Goal: Task Accomplishment & Management: Use online tool/utility

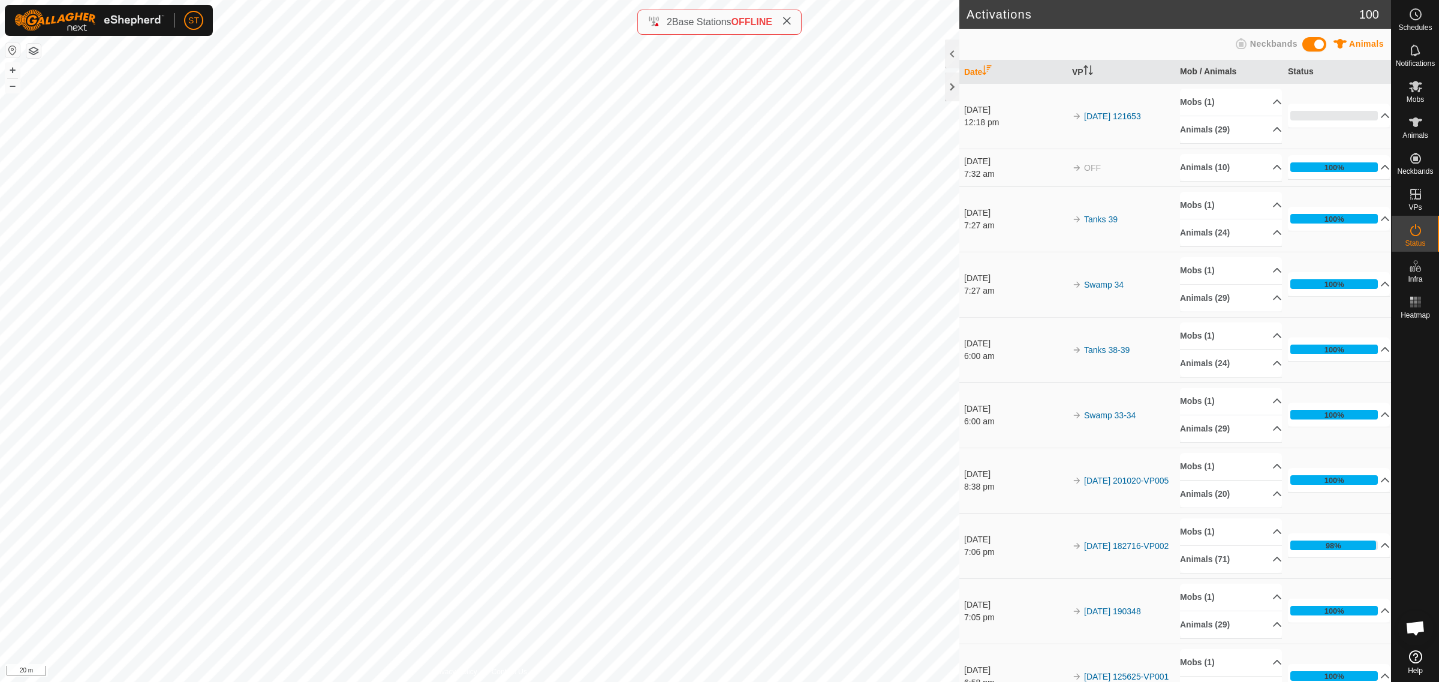
scroll to position [160, 0]
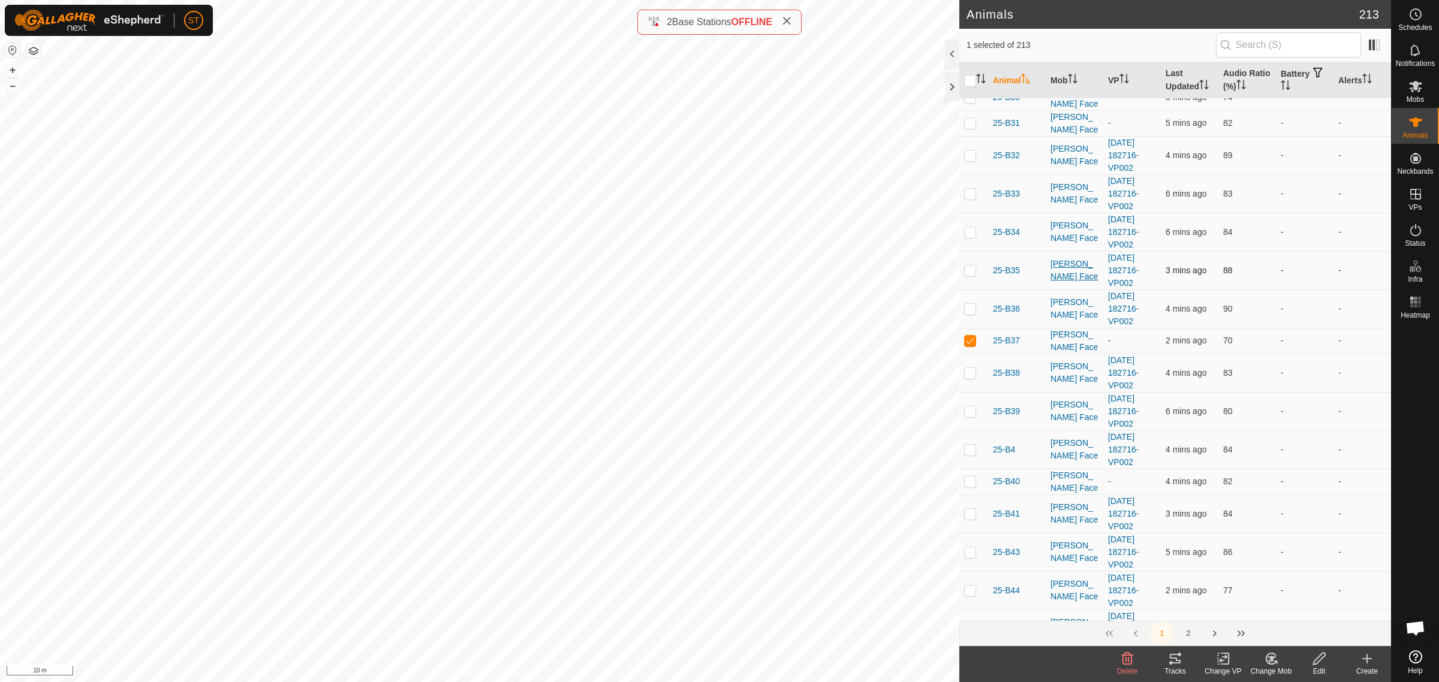
scroll to position [825, 0]
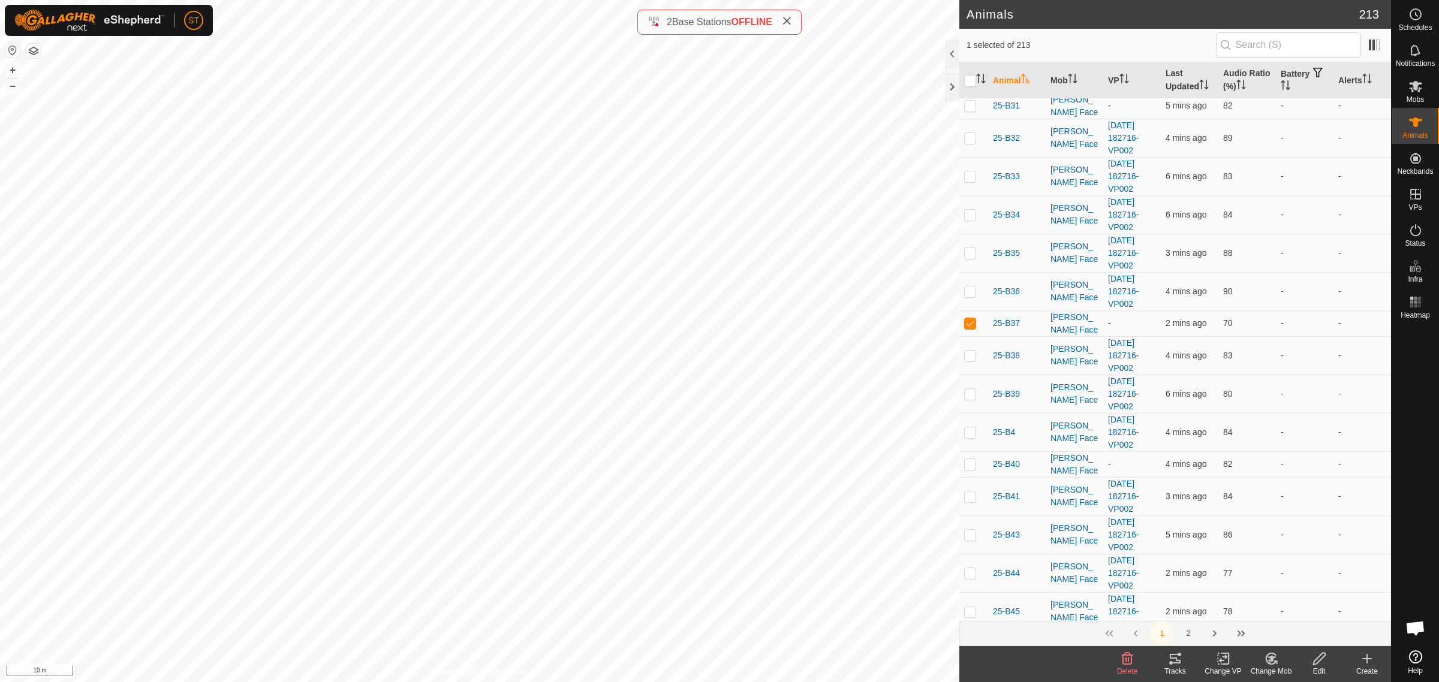
click at [1231, 660] on change-vp-svg-icon at bounding box center [1223, 659] width 48 height 14
click at [1259, 609] on link "Choose VP..." at bounding box center [1259, 608] width 119 height 24
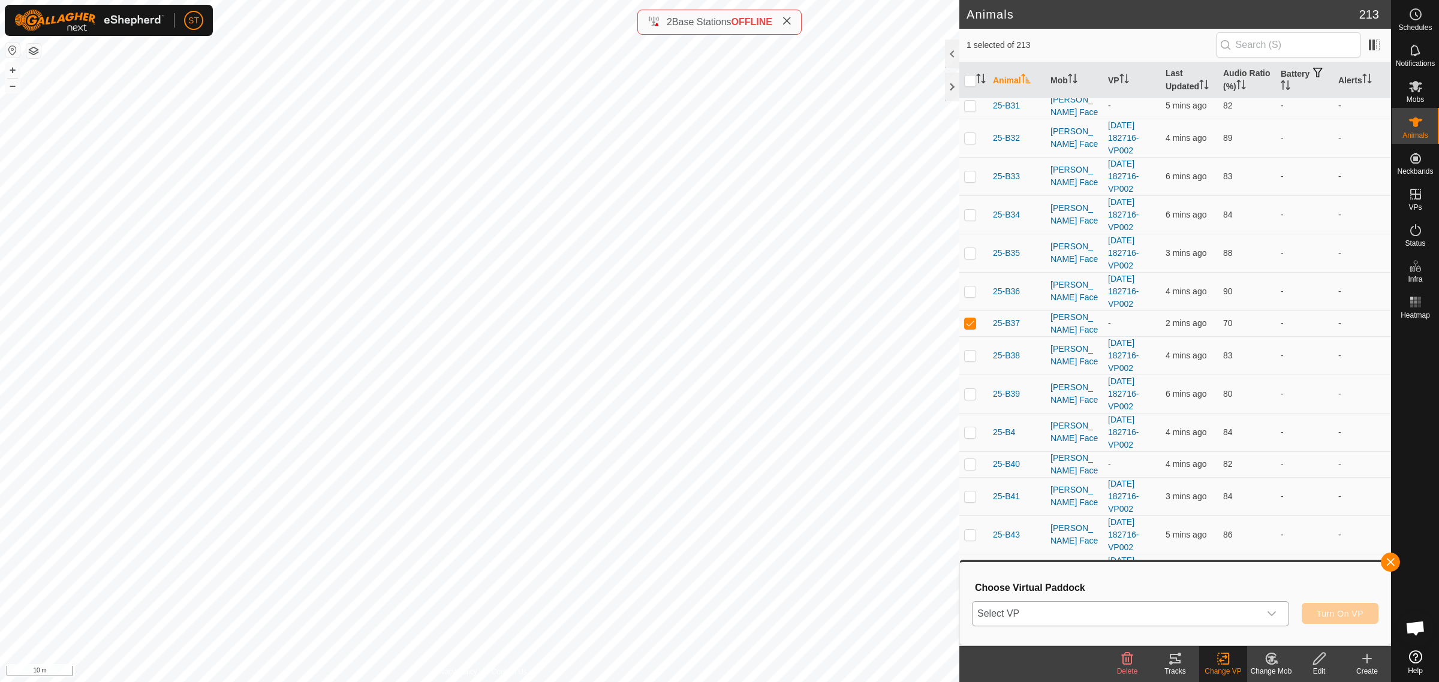
click at [1270, 615] on icon "dropdown trigger" at bounding box center [1272, 614] width 10 height 10
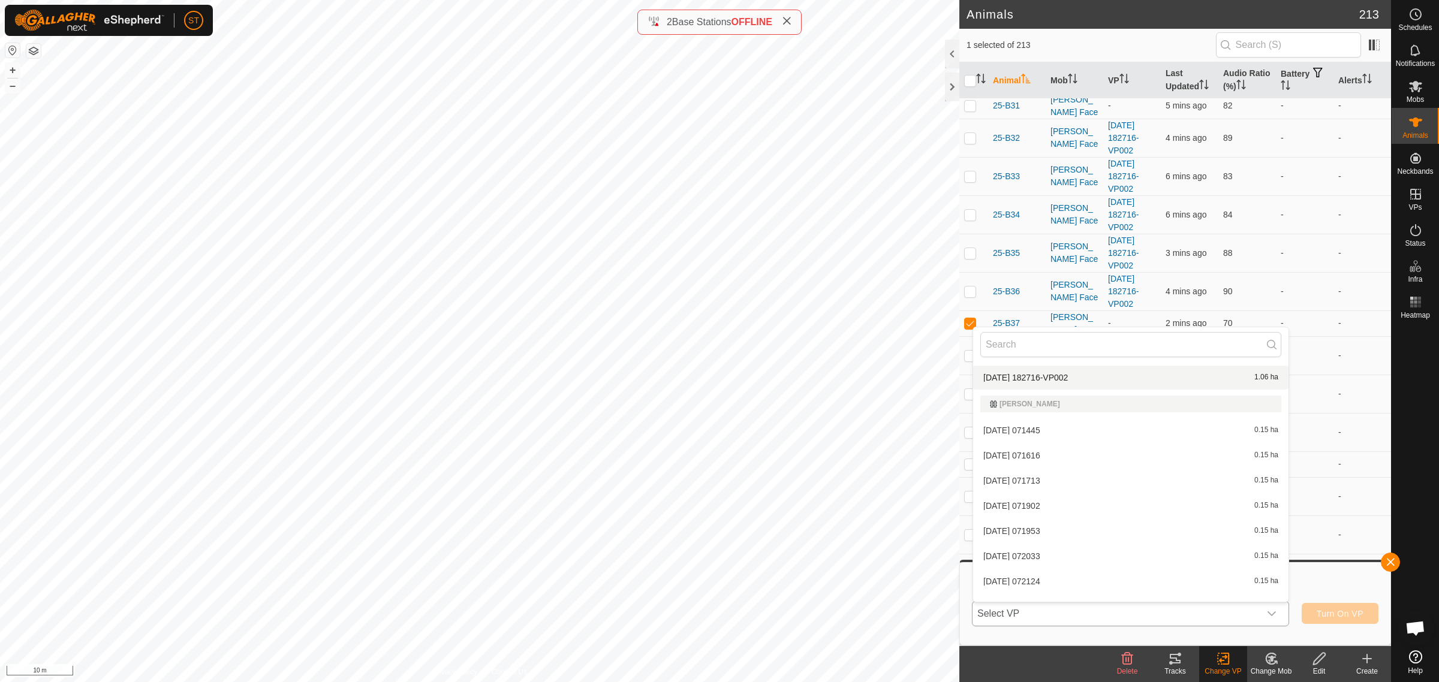
scroll to position [5847, 0]
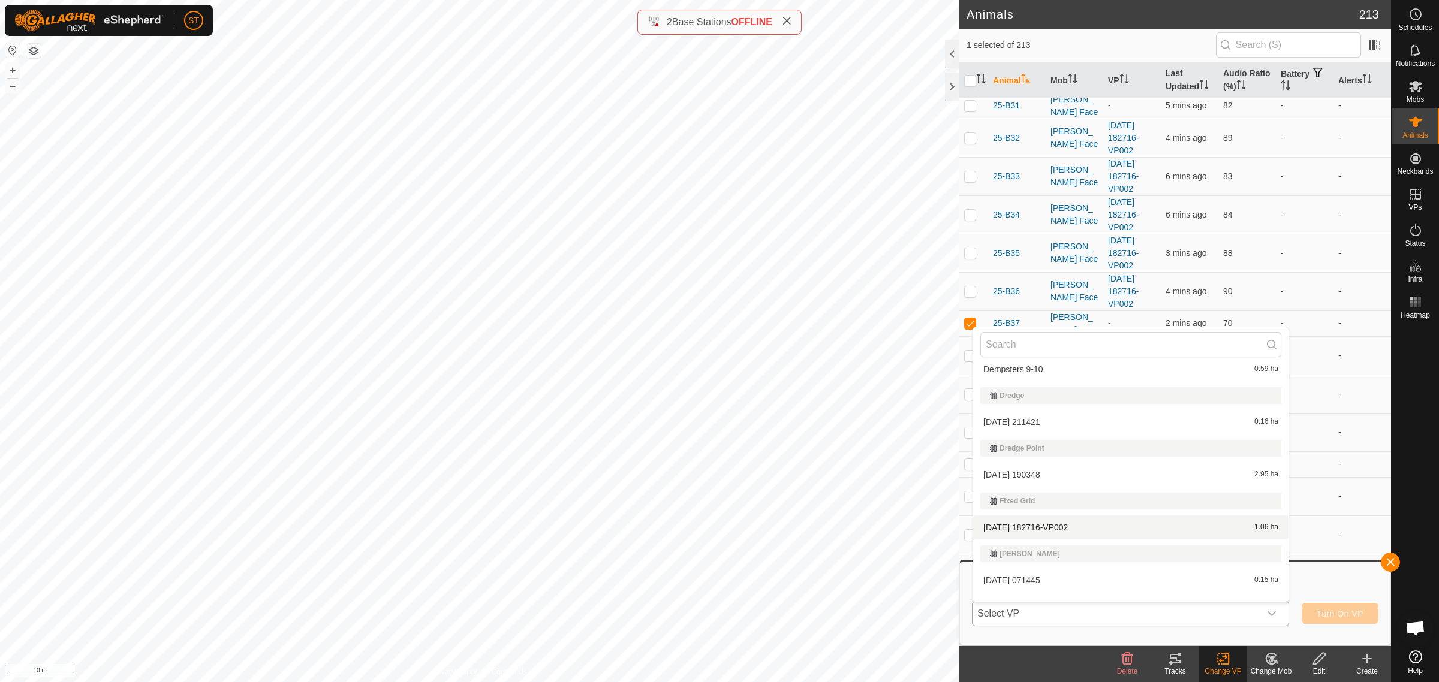
click at [1063, 523] on li "[DATE] 182716-VP002 1.06 ha" at bounding box center [1130, 528] width 315 height 24
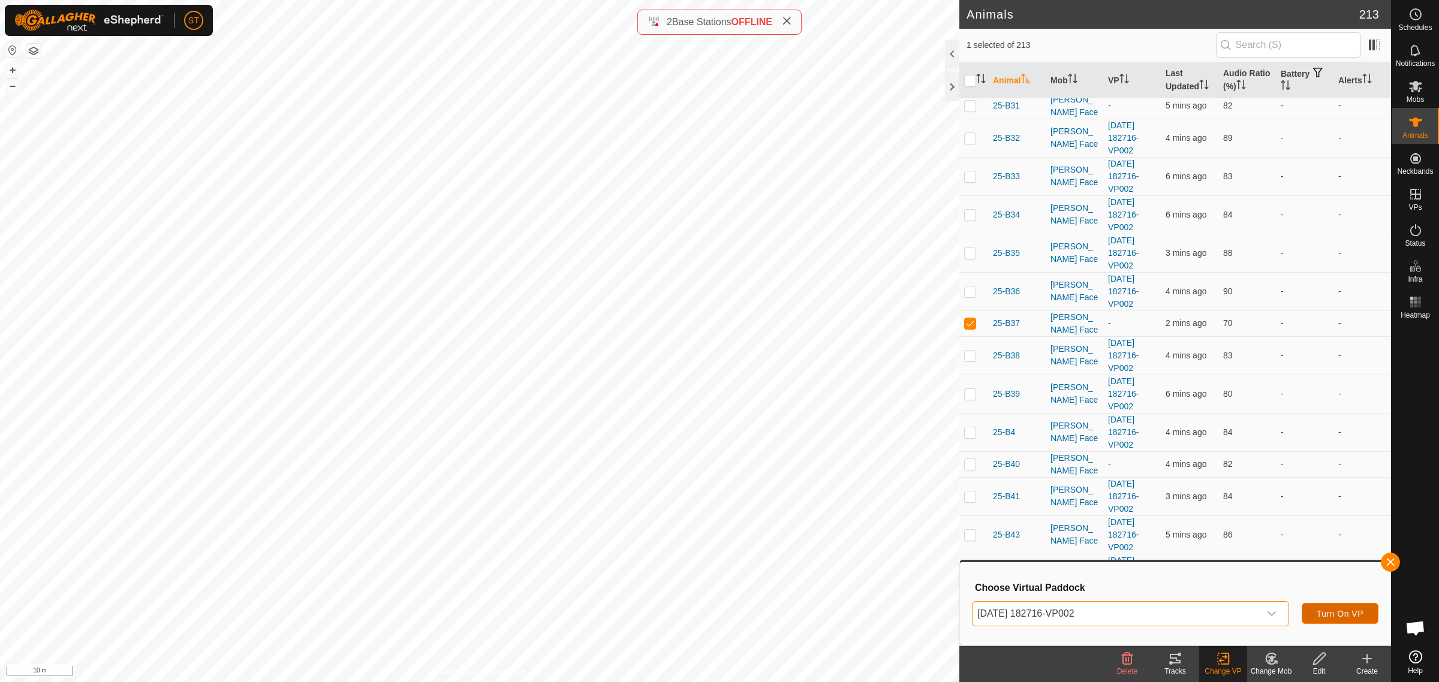
click at [1338, 615] on span "Turn On VP" at bounding box center [1340, 614] width 47 height 10
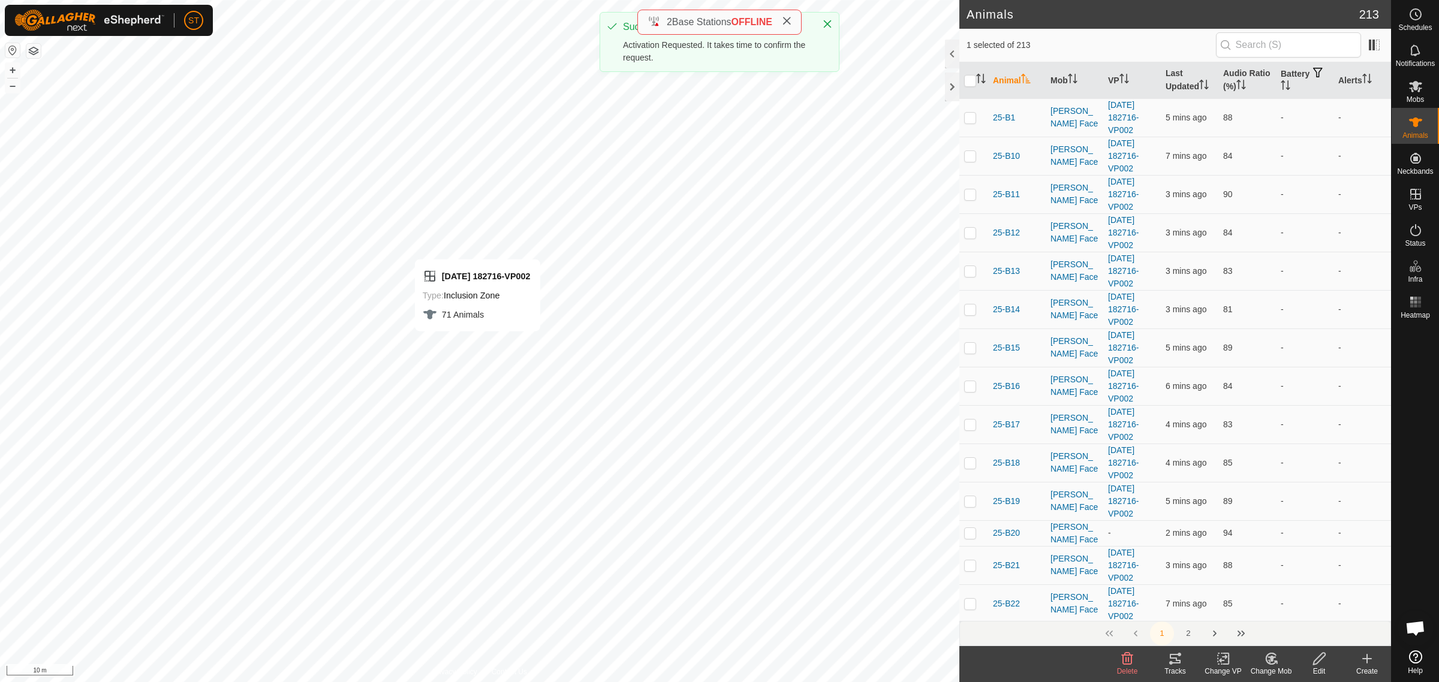
click at [1223, 666] on div "Change VP" at bounding box center [1223, 671] width 48 height 11
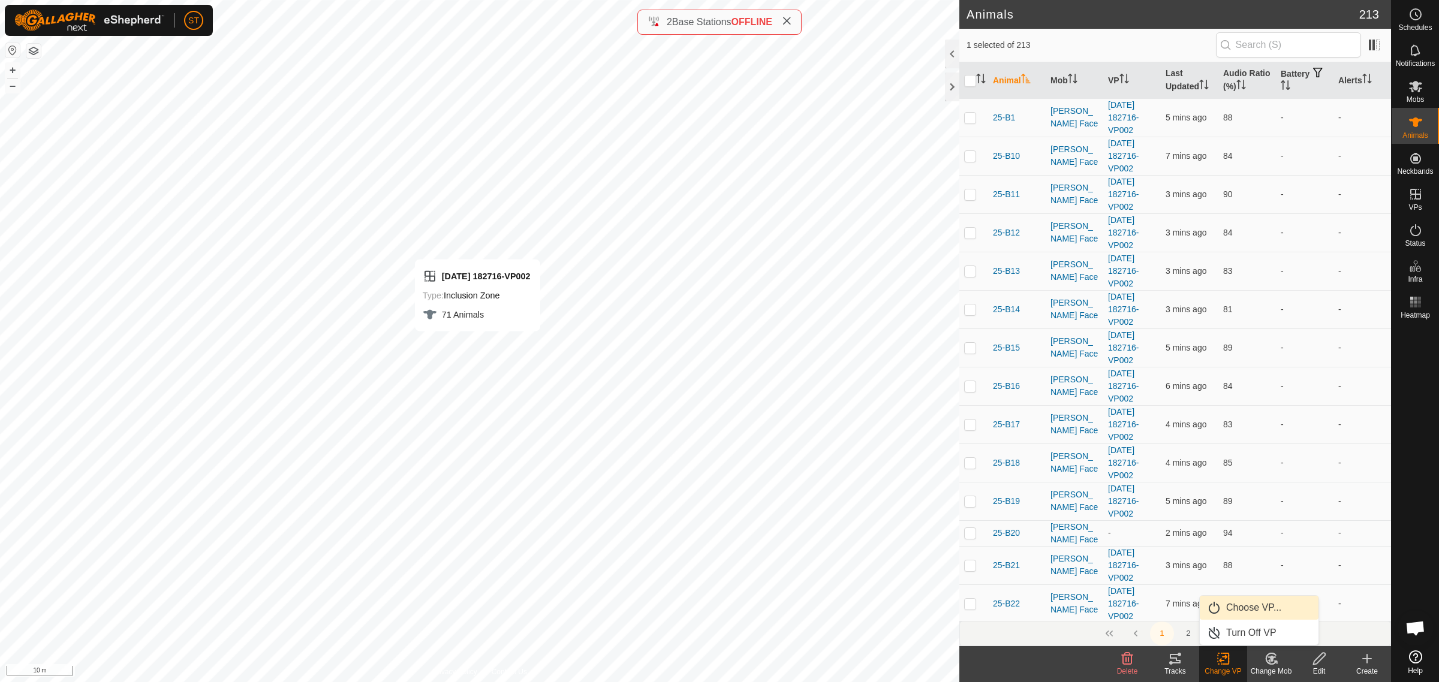
click at [1248, 612] on link "Choose VP..." at bounding box center [1259, 608] width 119 height 24
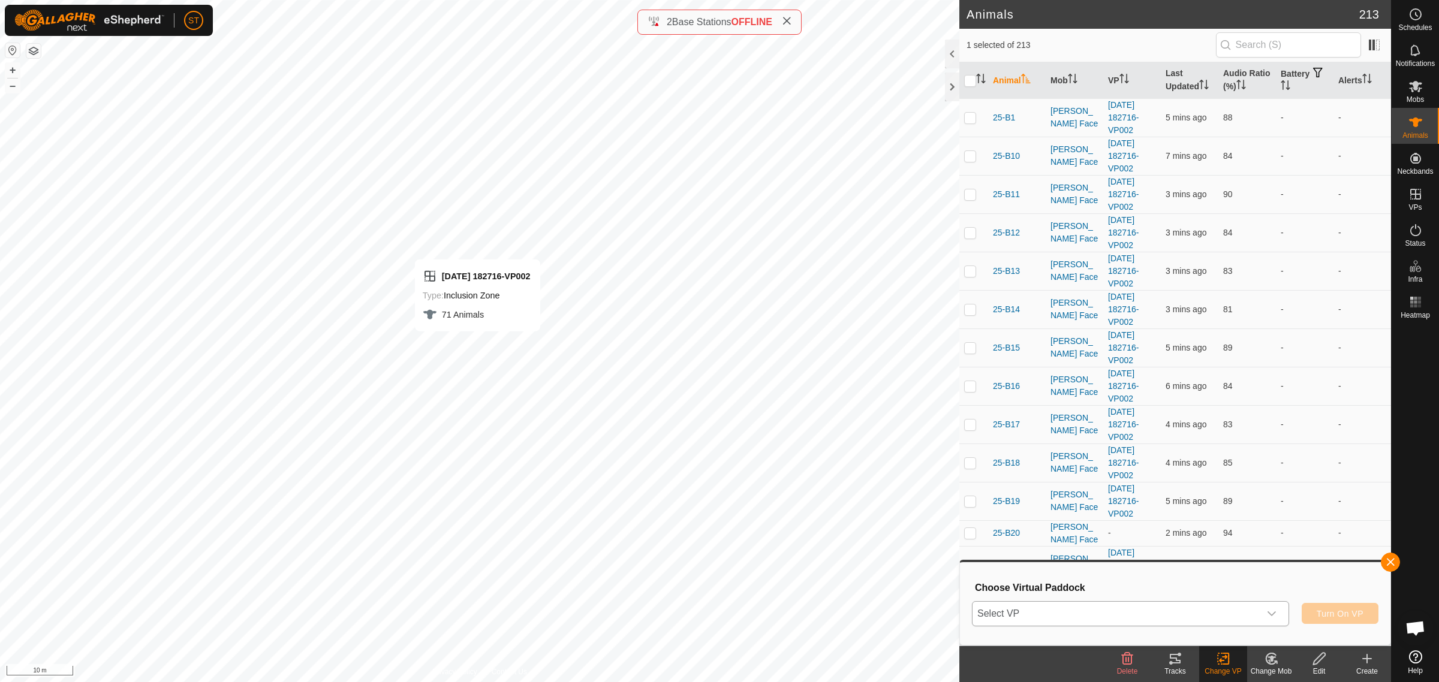
click at [1269, 613] on icon "dropdown trigger" at bounding box center [1272, 614] width 10 height 10
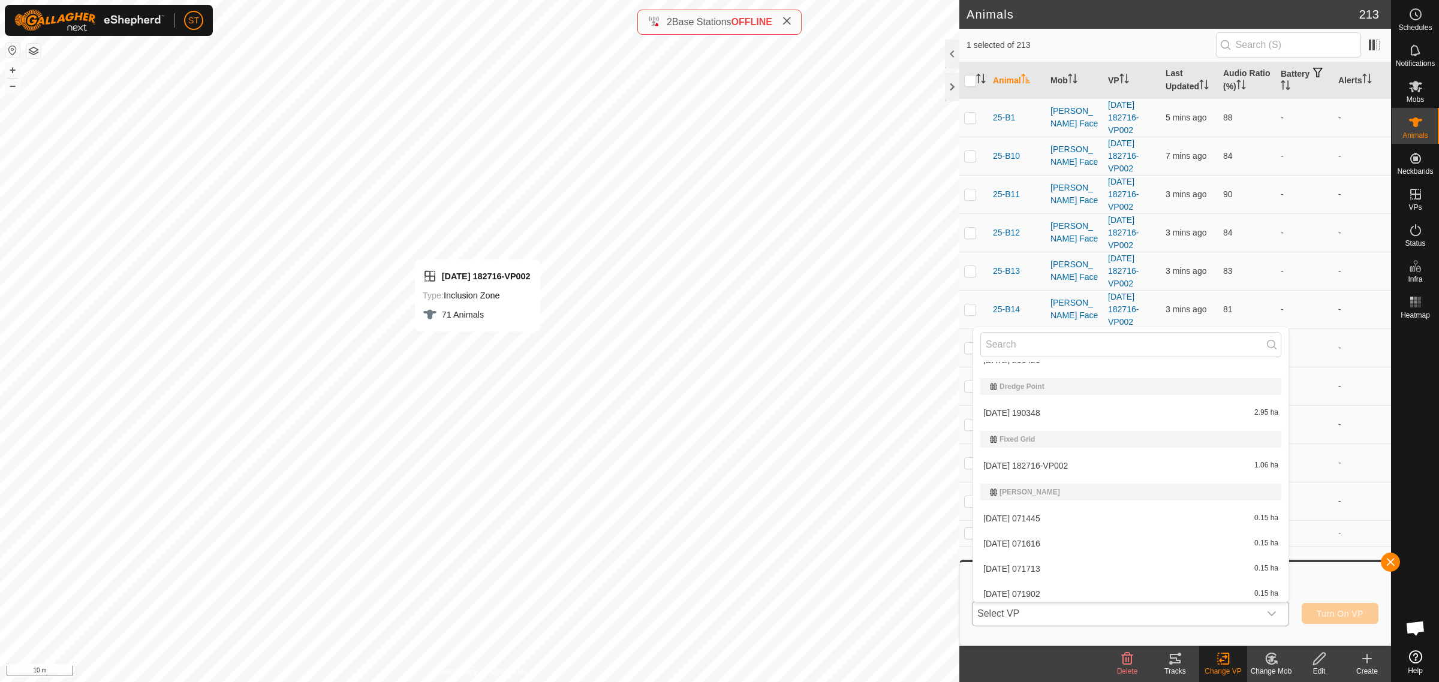
scroll to position [5847, 0]
click at [1039, 522] on li "[DATE] 182716-VP002 1.06 ha" at bounding box center [1130, 528] width 315 height 24
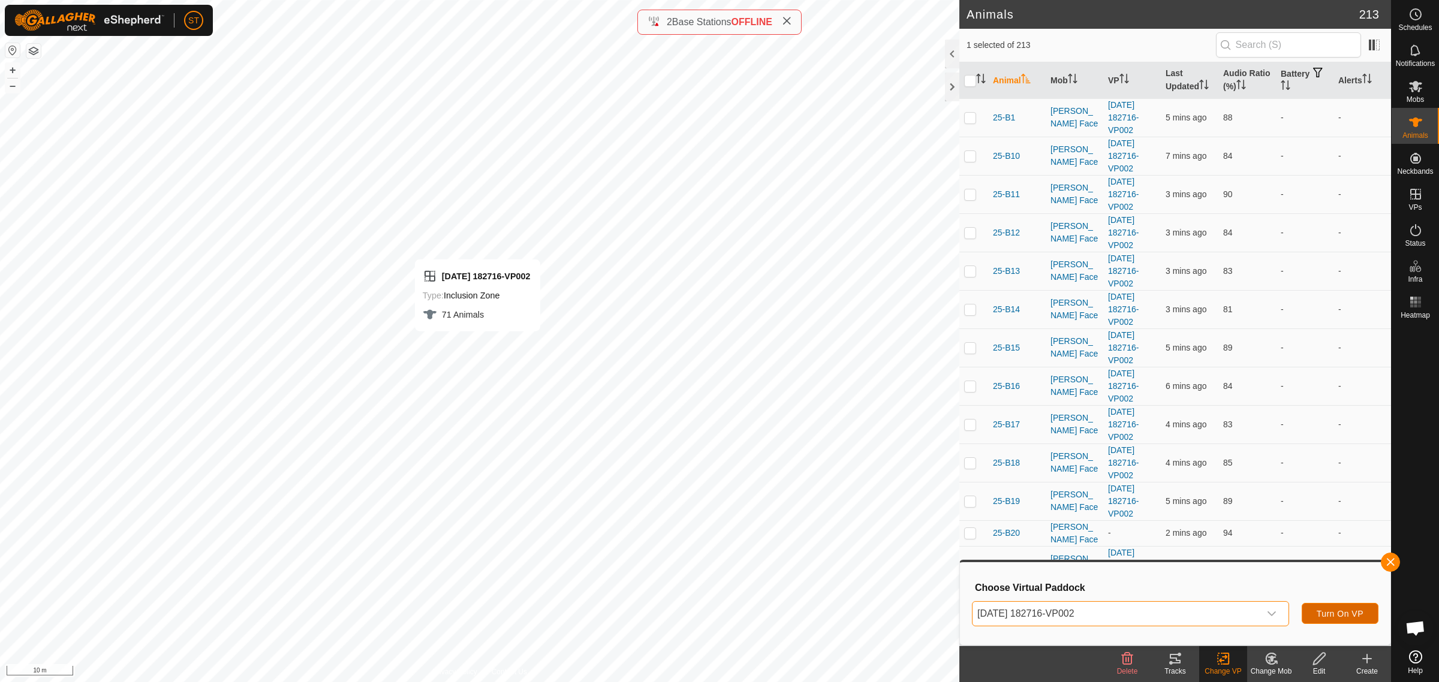
click at [1344, 613] on span "Turn On VP" at bounding box center [1340, 614] width 47 height 10
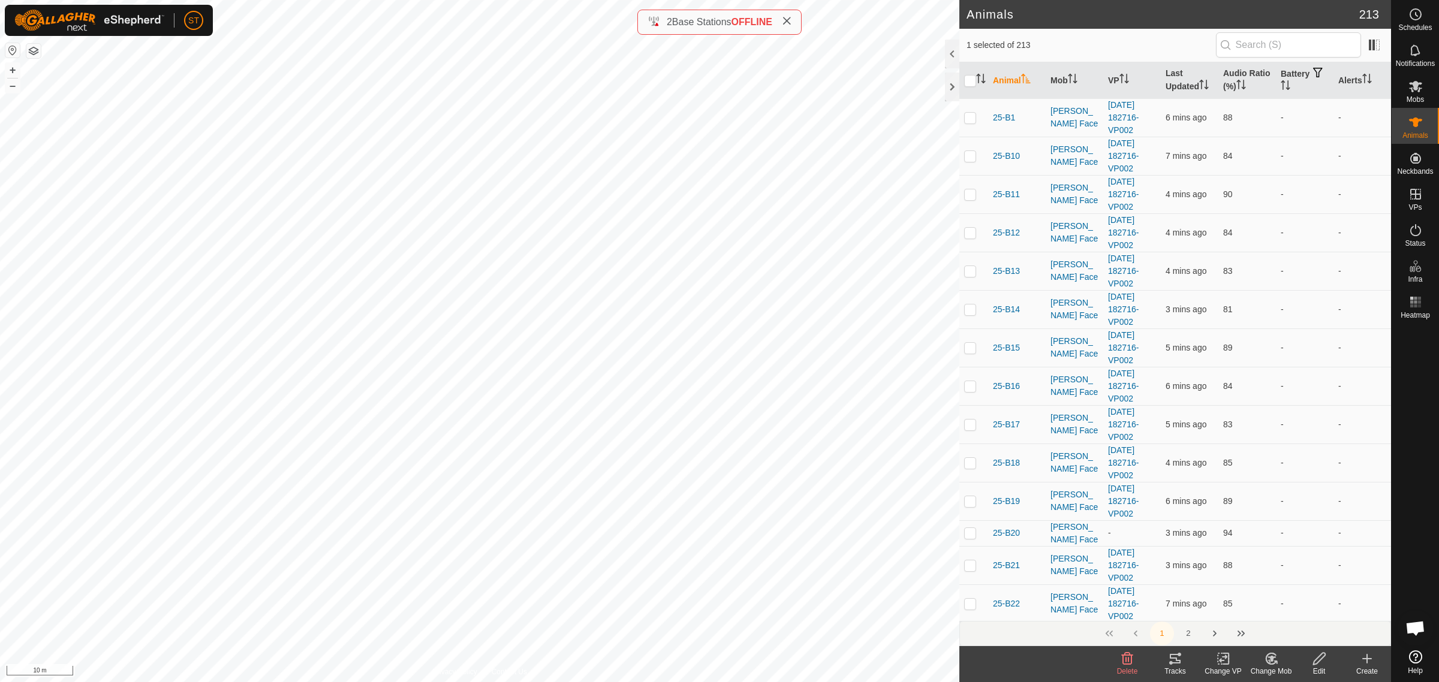
click at [1218, 663] on icon at bounding box center [1223, 659] width 15 height 14
click at [1233, 609] on link "Choose VP..." at bounding box center [1259, 608] width 119 height 24
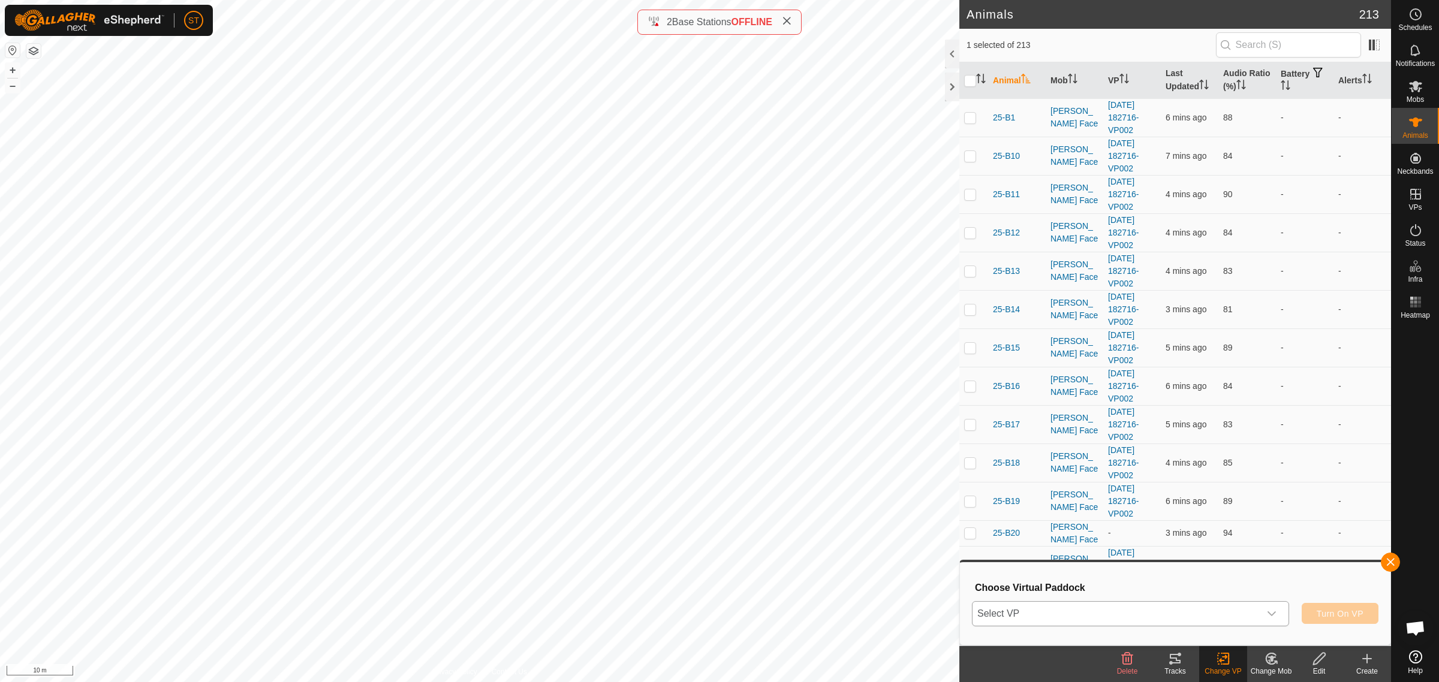
click at [1273, 613] on icon "dropdown trigger" at bounding box center [1272, 614] width 8 height 5
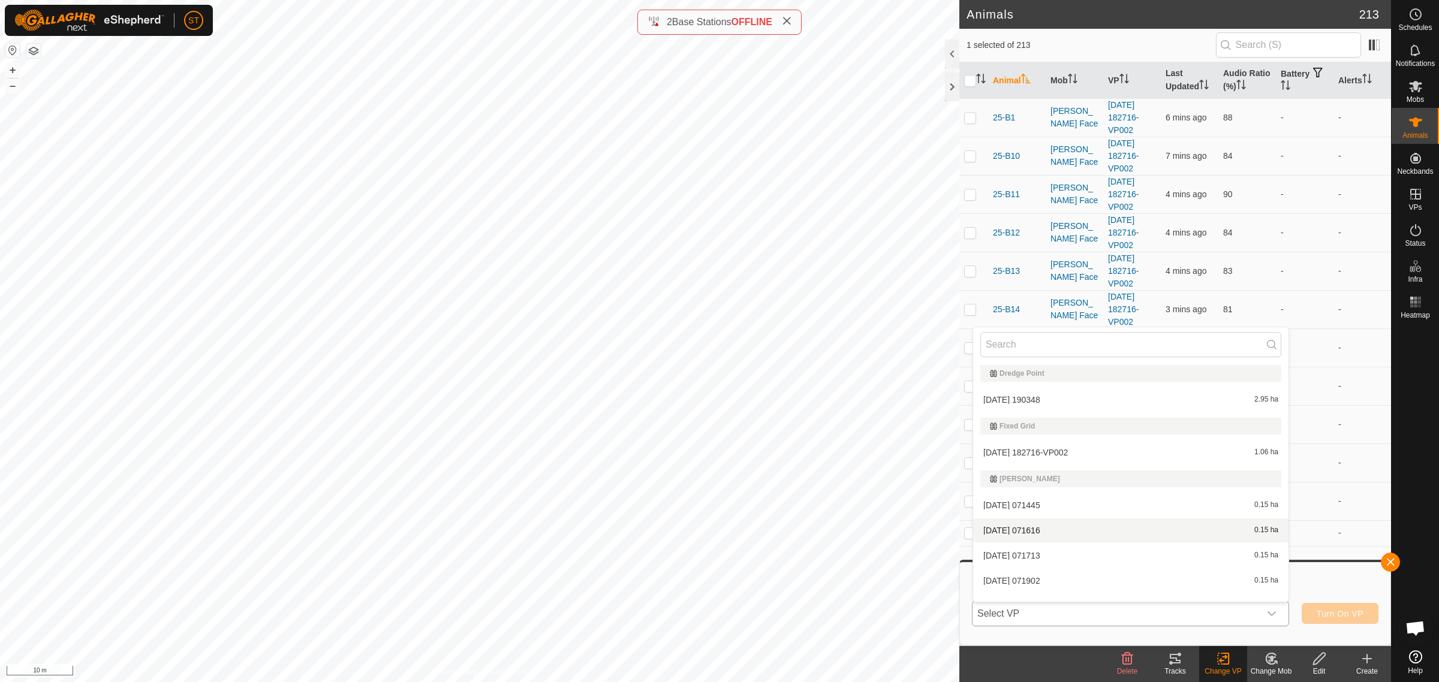
scroll to position [5847, 0]
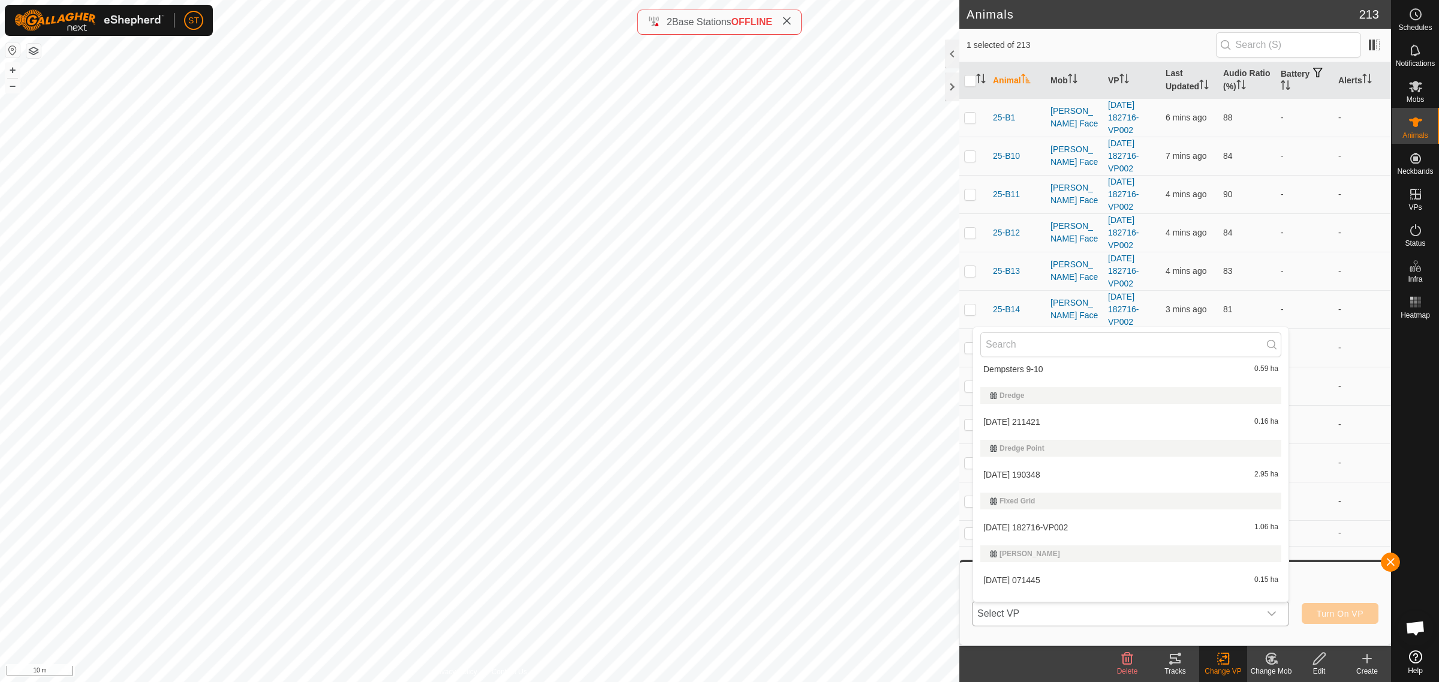
click at [1042, 522] on li "[DATE] 182716-VP002 1.06 ha" at bounding box center [1130, 528] width 315 height 24
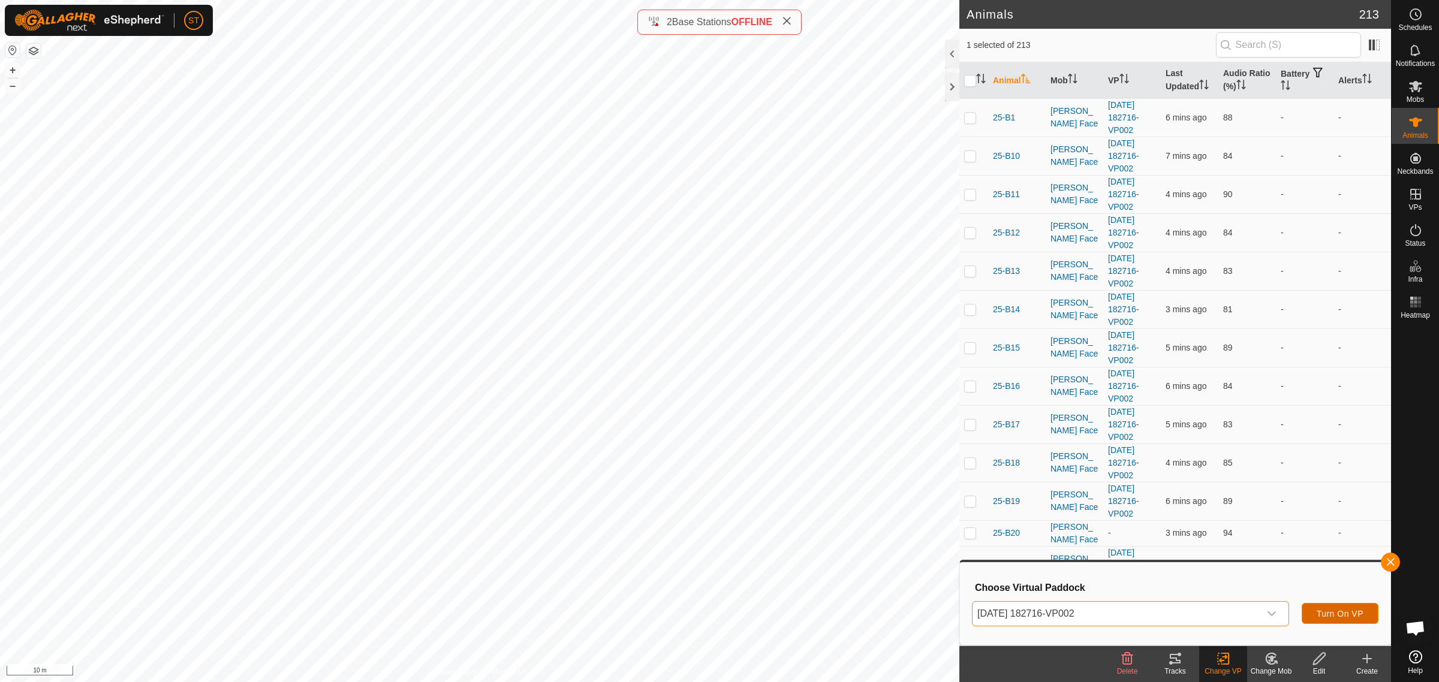
click at [1321, 615] on span "Turn On VP" at bounding box center [1340, 614] width 47 height 10
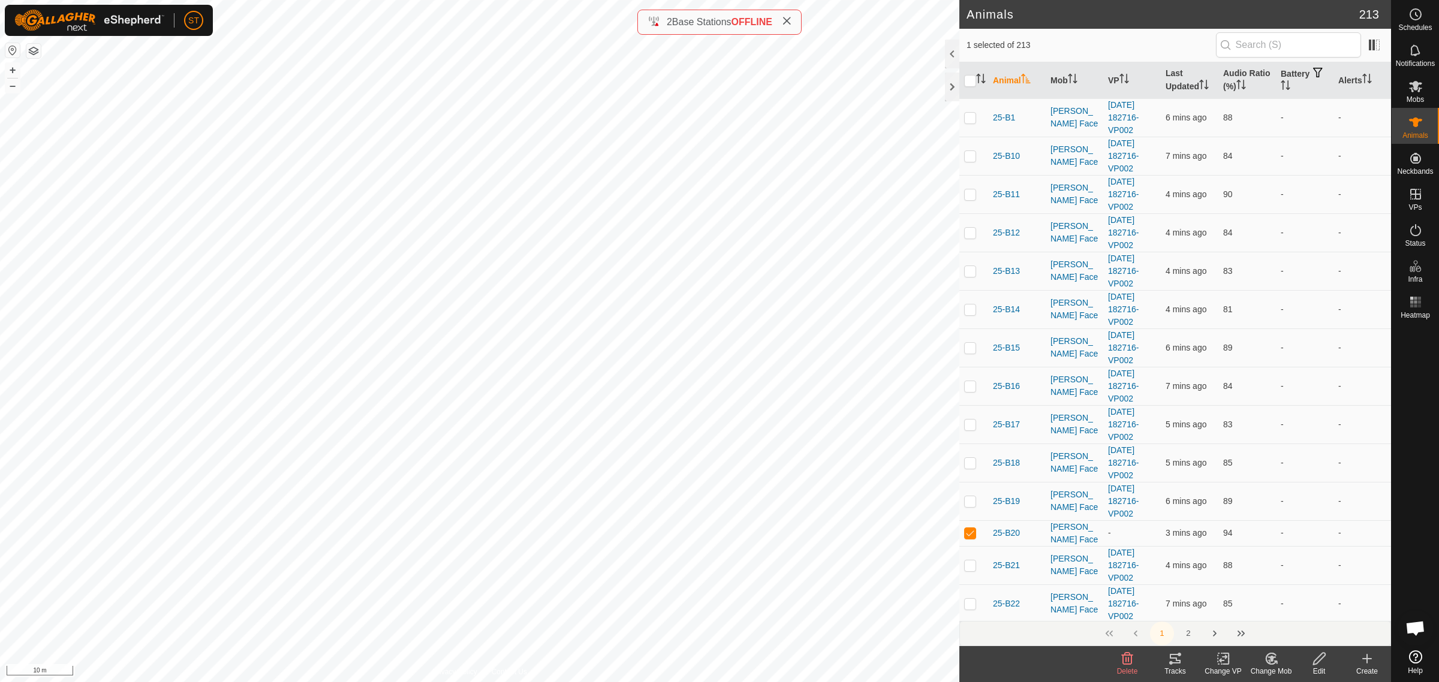
click at [1223, 658] on icon at bounding box center [1223, 659] width 8 height 8
click at [1248, 610] on link "Choose VP..." at bounding box center [1259, 608] width 119 height 24
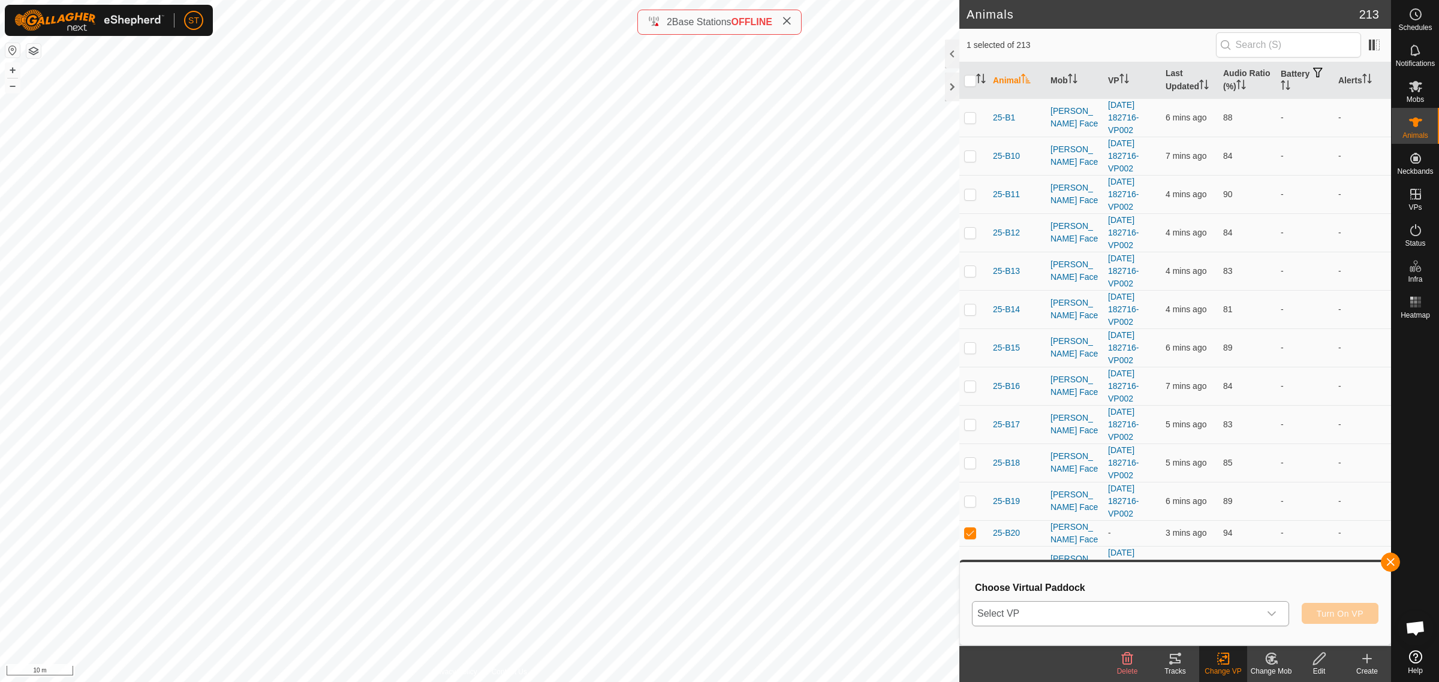
click at [1275, 612] on icon "dropdown trigger" at bounding box center [1272, 614] width 8 height 5
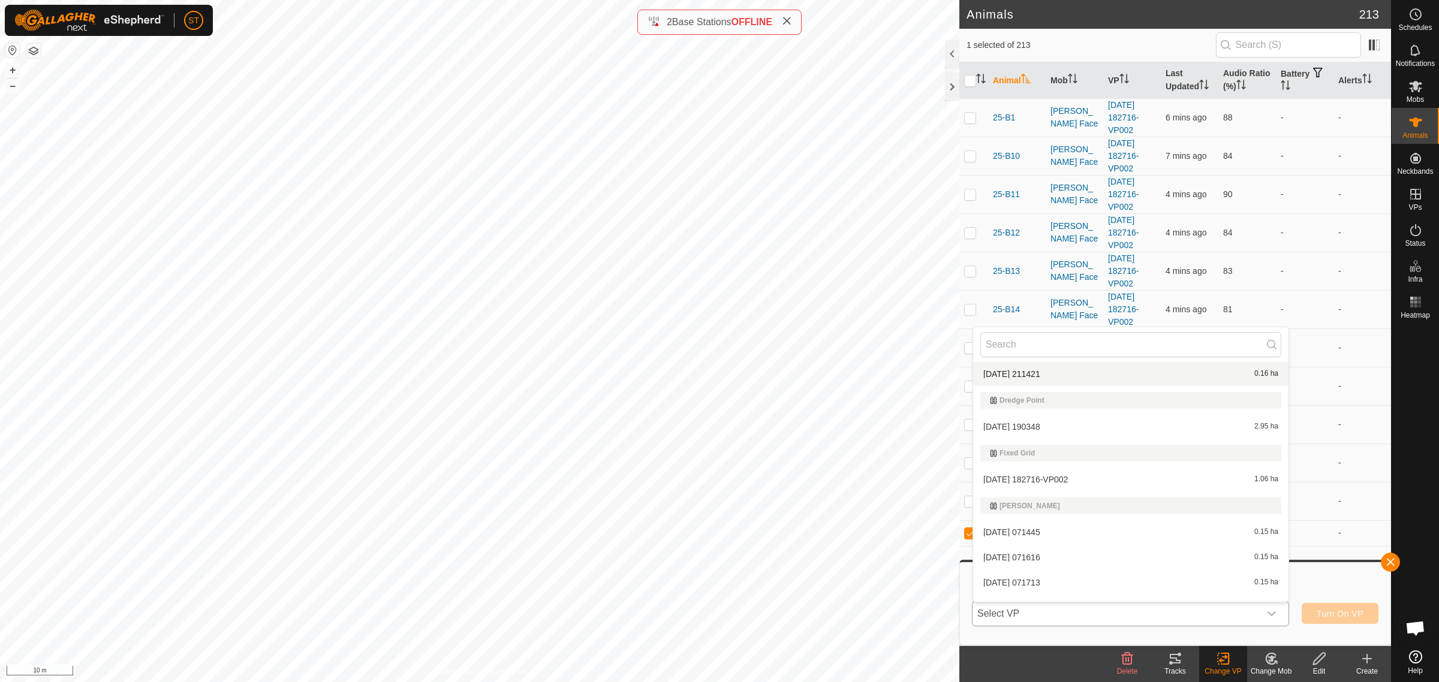
scroll to position [5922, 0]
click at [1051, 447] on li "[DATE] 182716-VP002 1.06 ha" at bounding box center [1130, 453] width 315 height 24
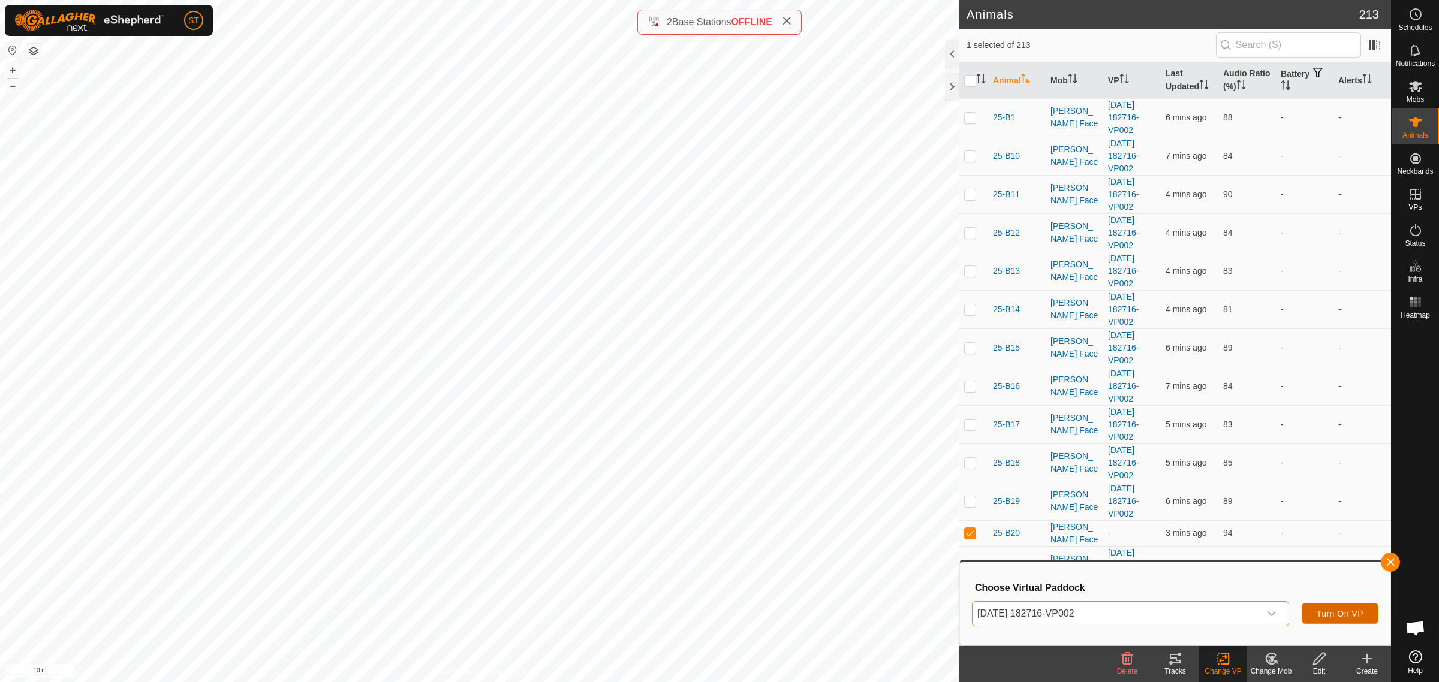
click at [1327, 612] on span "Turn On VP" at bounding box center [1340, 614] width 47 height 10
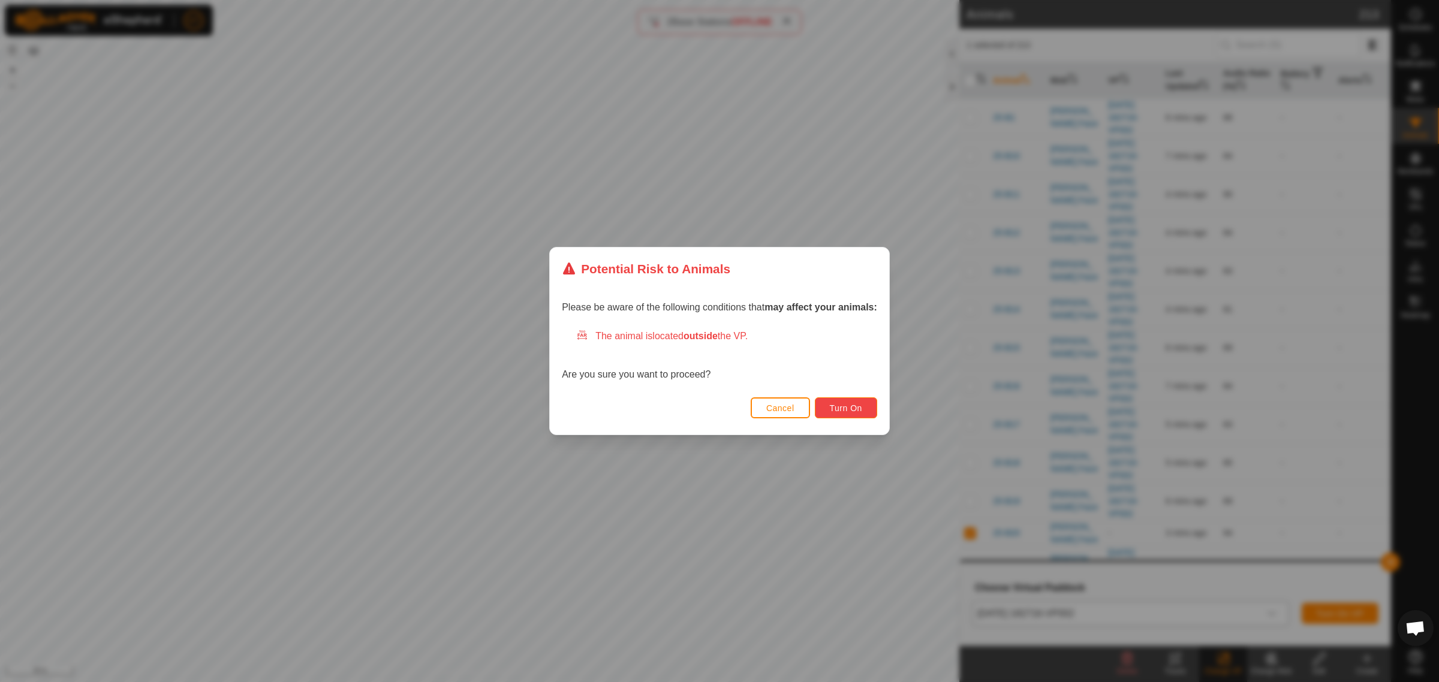
click at [834, 407] on span "Turn On" at bounding box center [846, 409] width 32 height 10
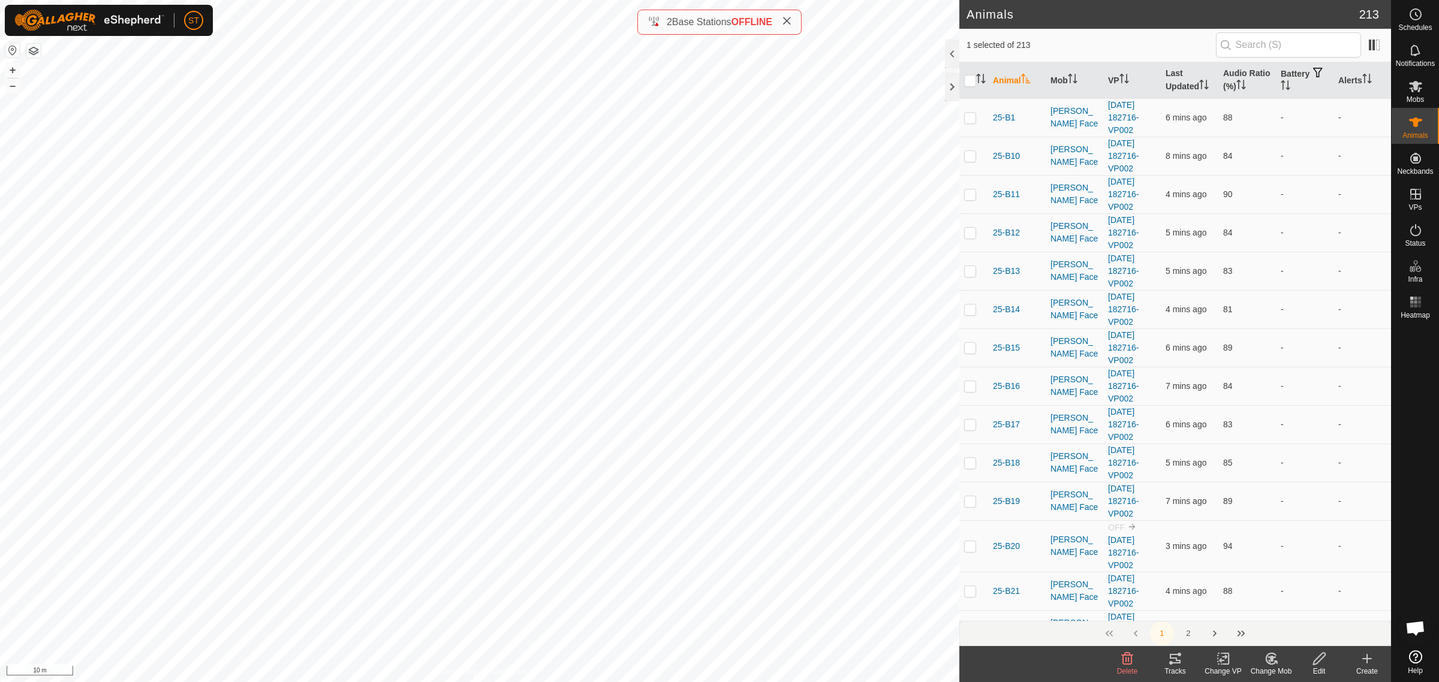
click at [1222, 658] on icon at bounding box center [1223, 659] width 15 height 14
click at [1250, 612] on link "Choose VP..." at bounding box center [1259, 608] width 119 height 24
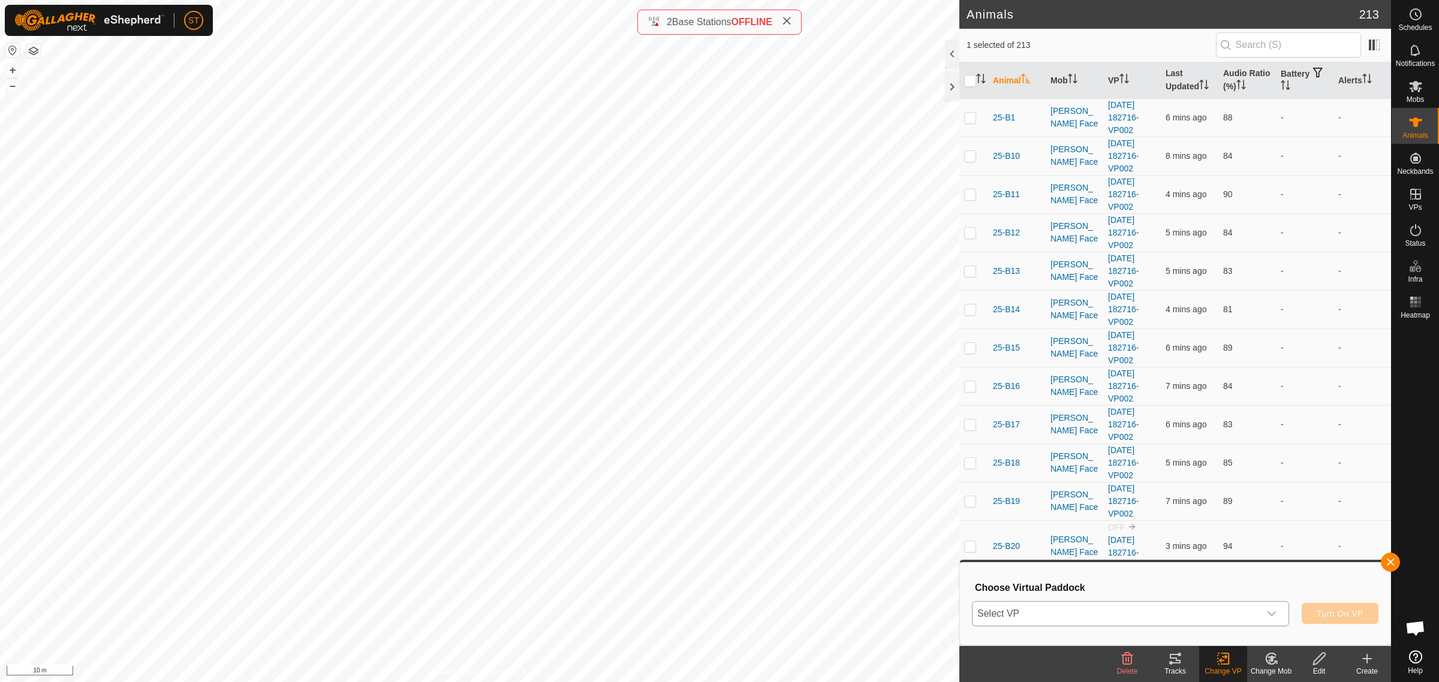
click at [1272, 613] on icon "dropdown trigger" at bounding box center [1272, 614] width 10 height 10
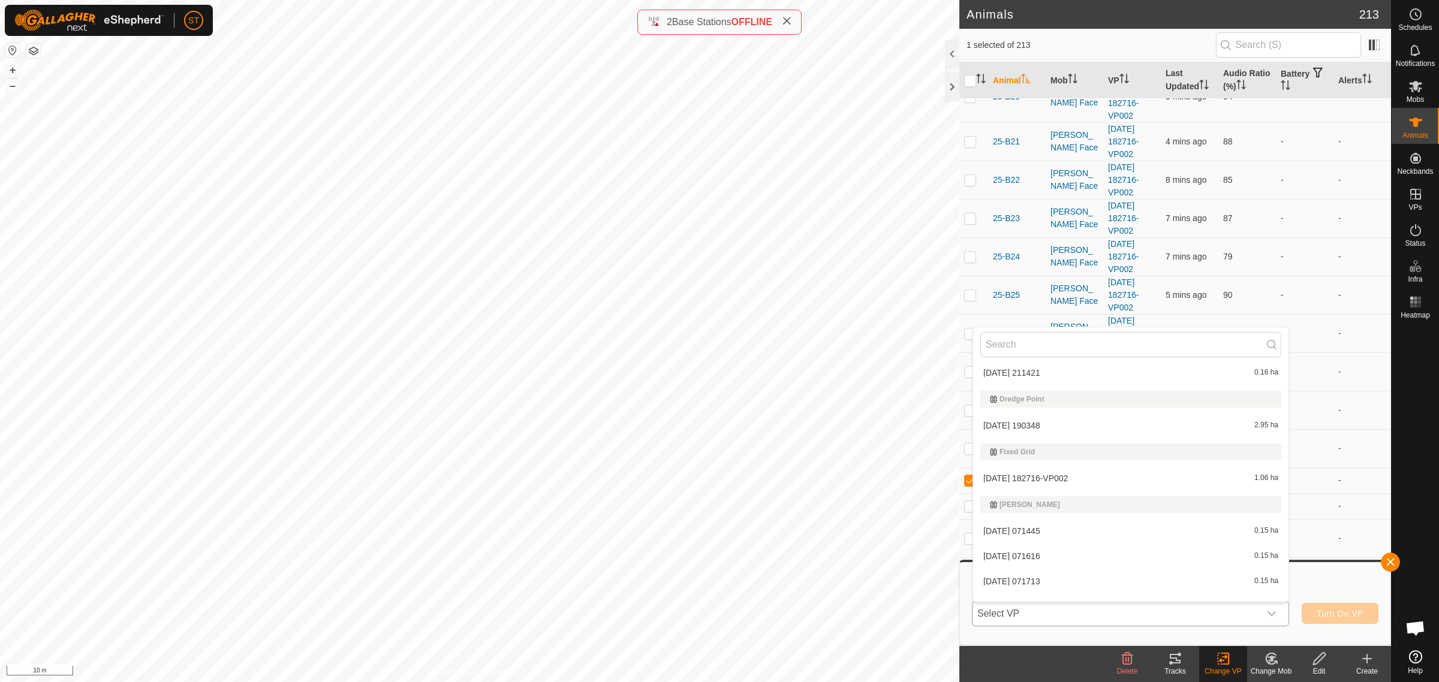
scroll to position [5847, 0]
click at [1052, 525] on li "[DATE] 182716-VP002 1.06 ha" at bounding box center [1130, 528] width 315 height 24
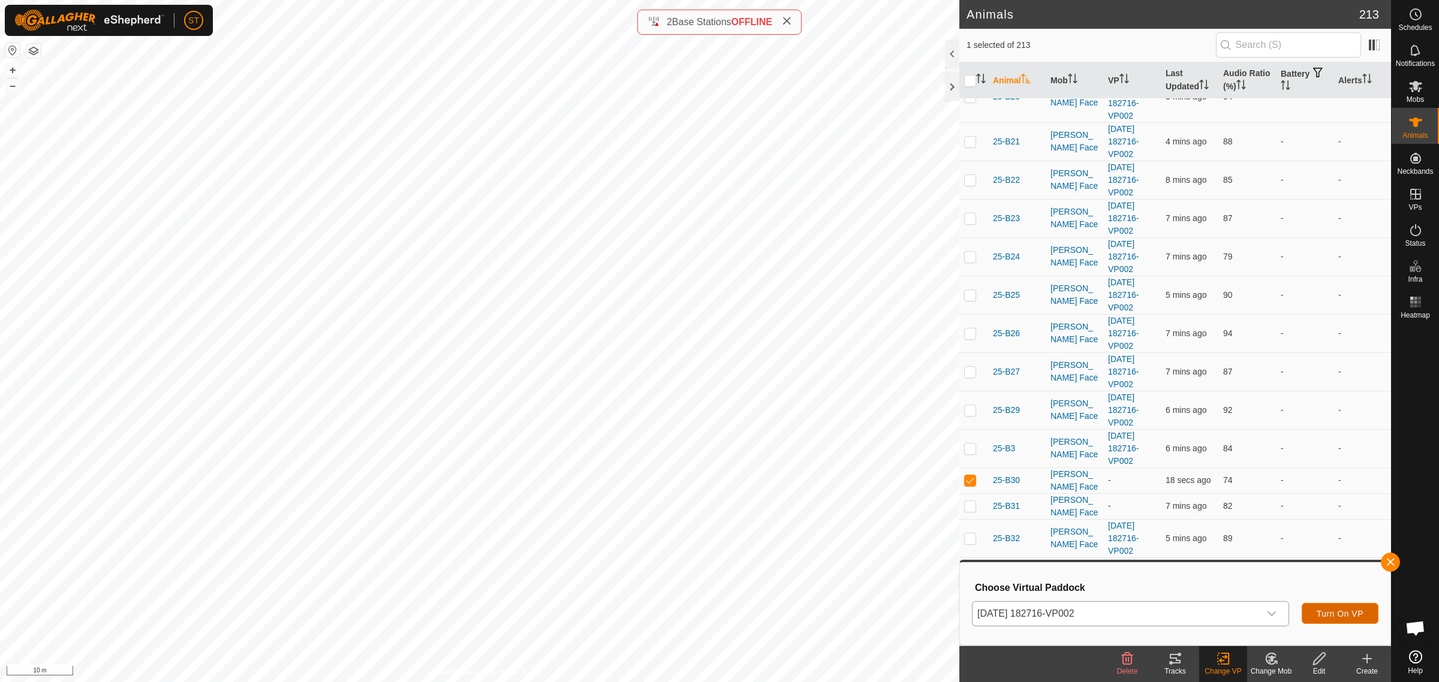
click at [1342, 613] on span "Turn On VP" at bounding box center [1340, 614] width 47 height 10
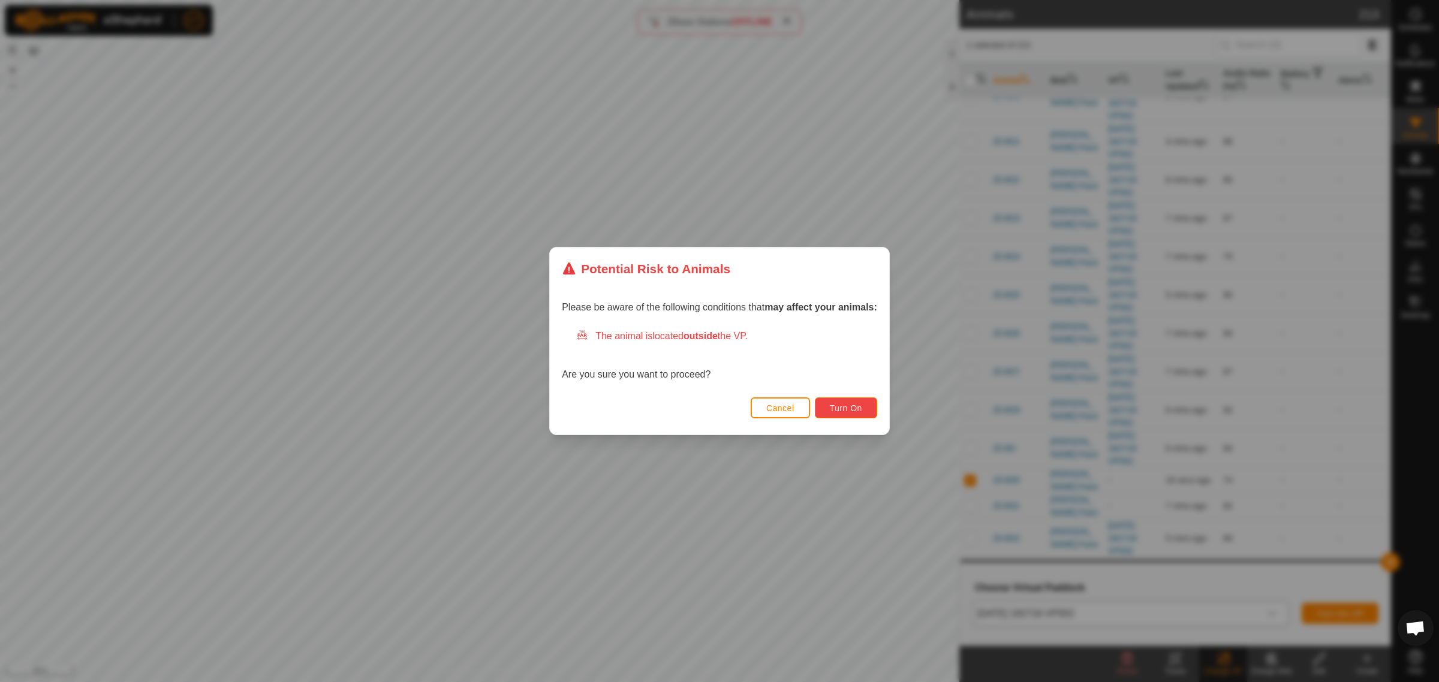
click at [850, 414] on button "Turn On" at bounding box center [846, 408] width 62 height 21
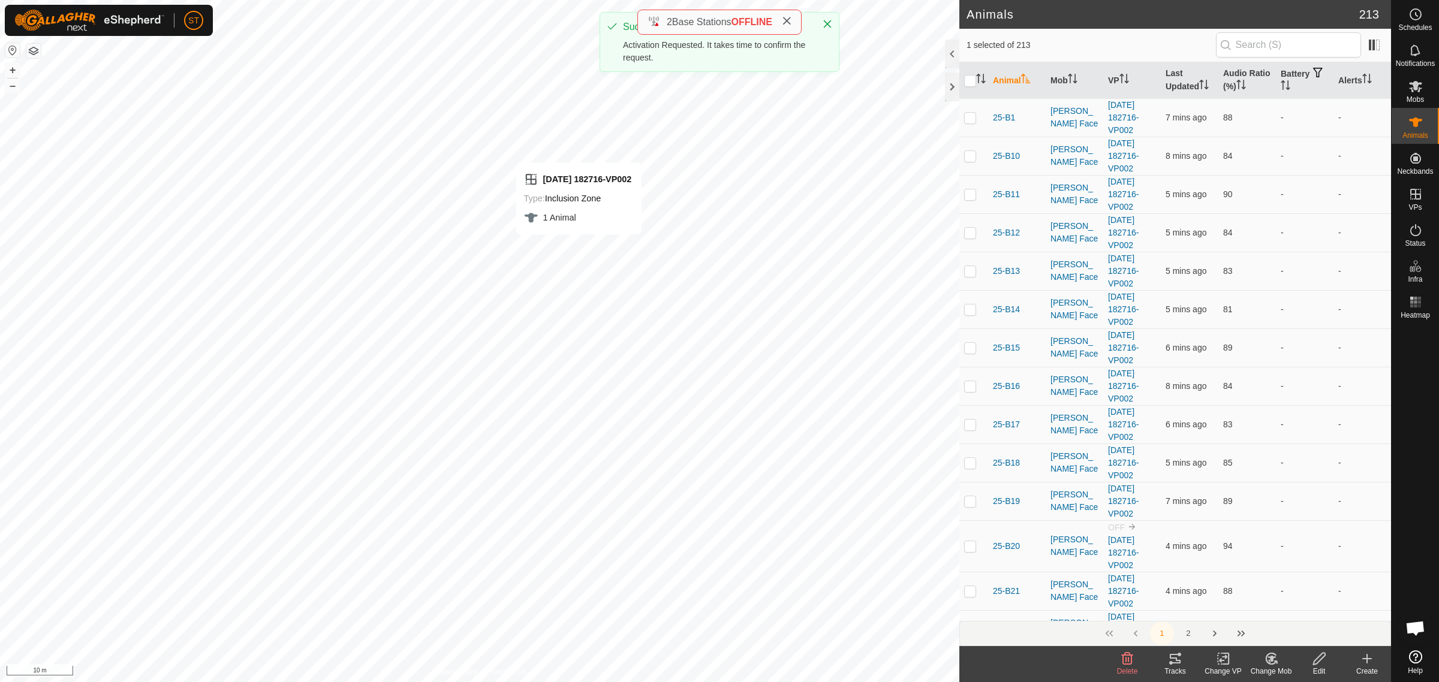
click at [1219, 658] on icon at bounding box center [1223, 659] width 15 height 14
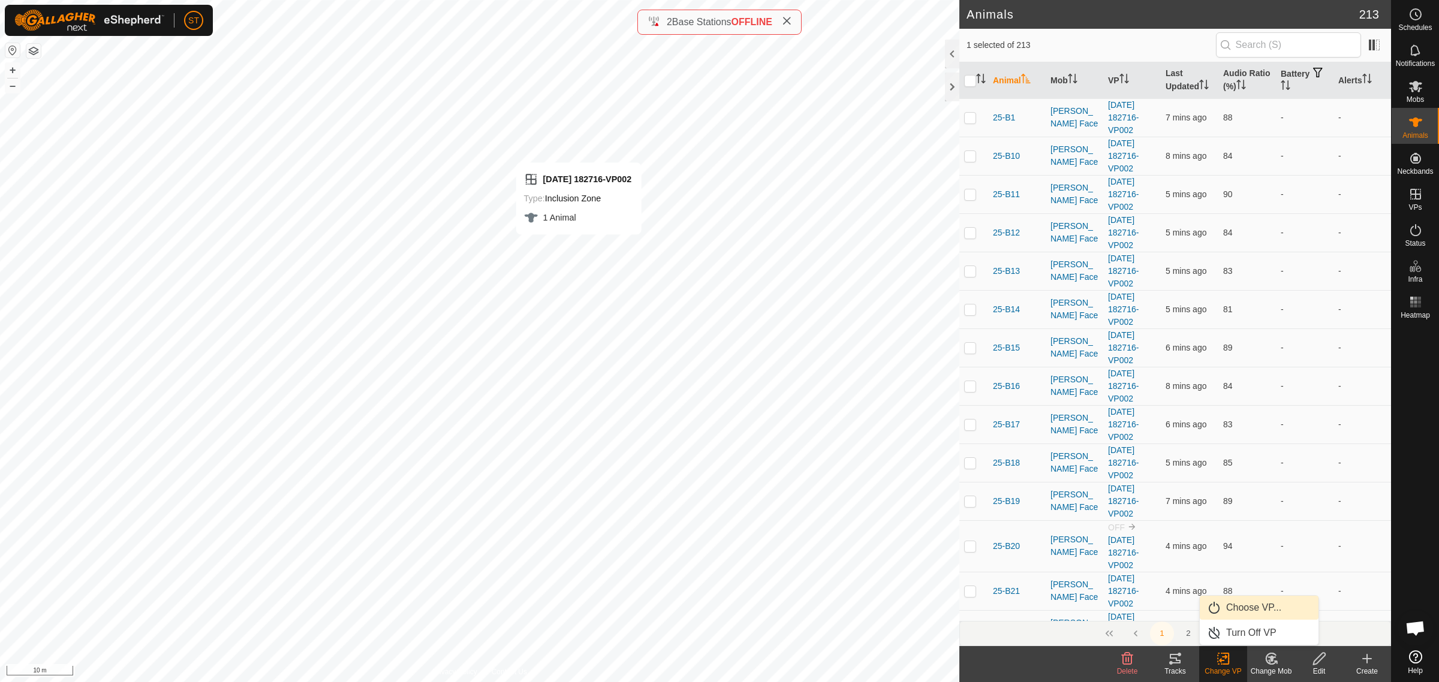
click at [1244, 603] on link "Choose VP..." at bounding box center [1259, 608] width 119 height 24
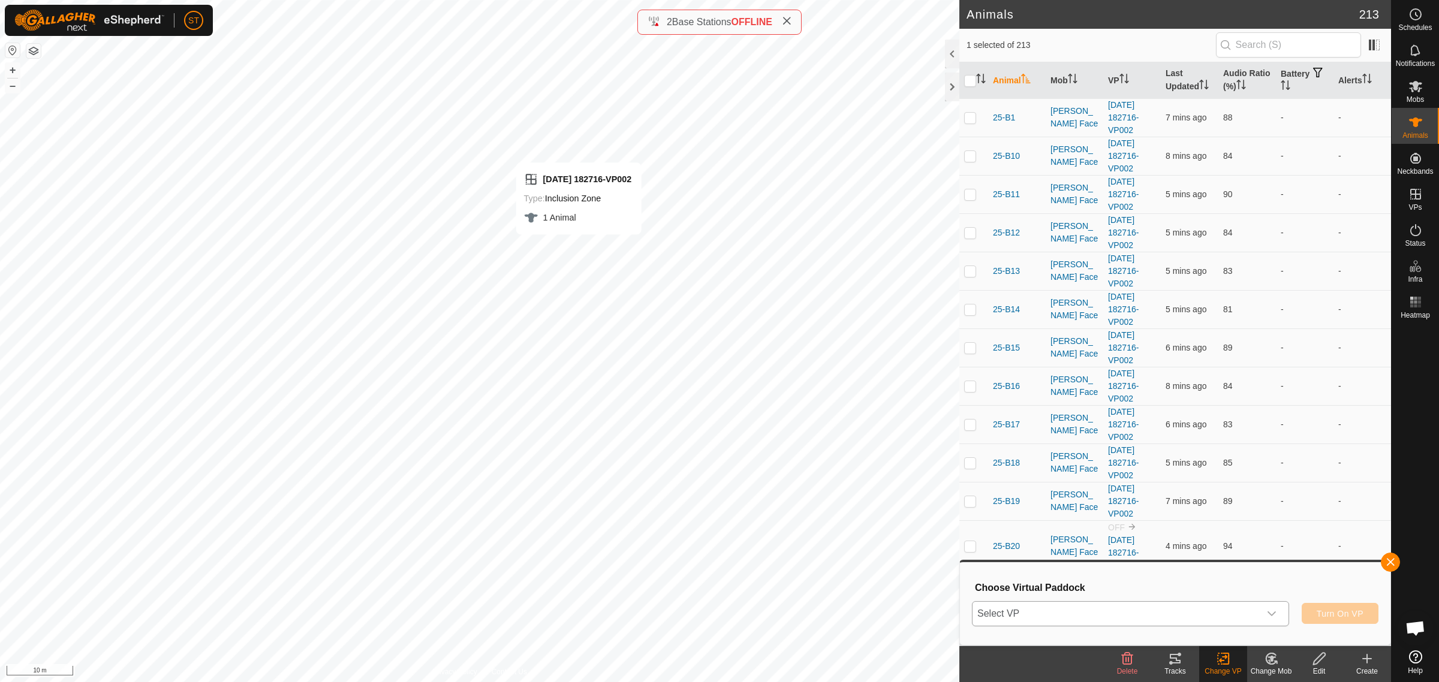
click at [1280, 616] on div "dropdown trigger" at bounding box center [1272, 614] width 24 height 24
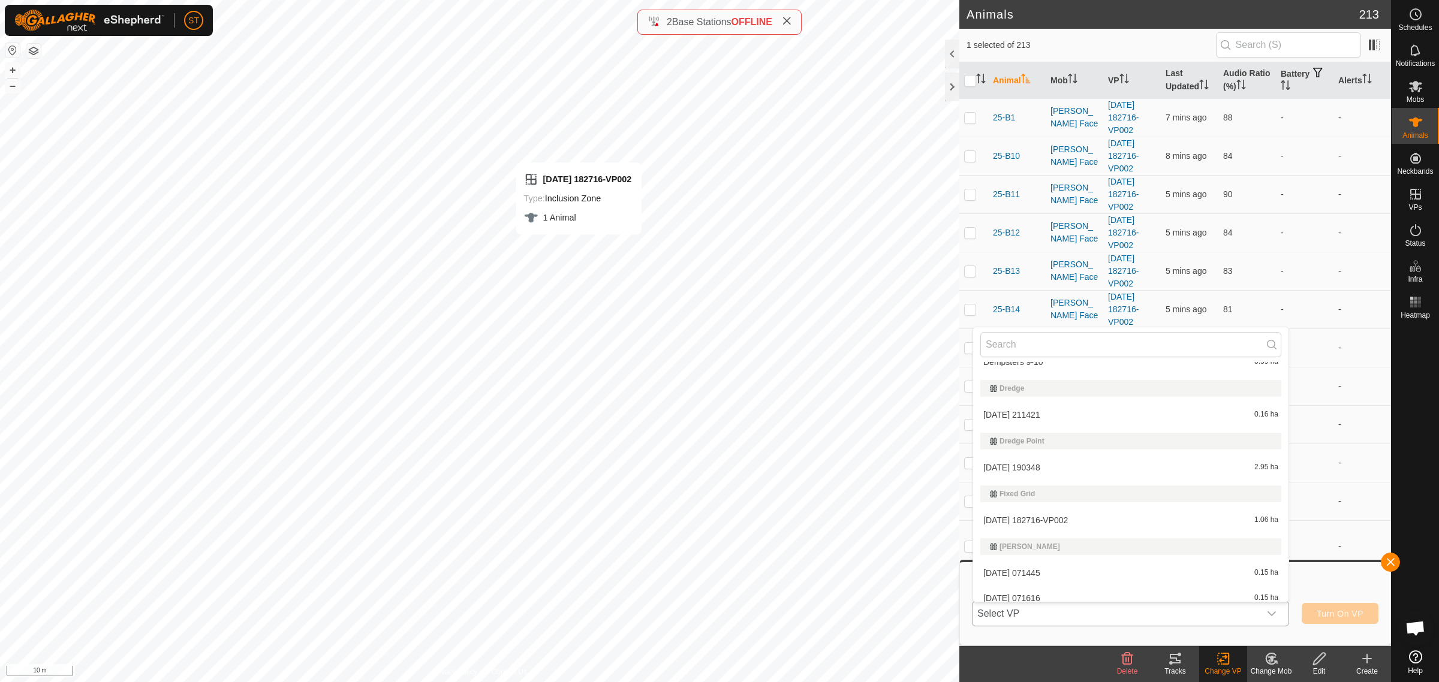
scroll to position [5847, 0]
click at [1048, 522] on li "[DATE] 182716-VP002 1.06 ha" at bounding box center [1130, 528] width 315 height 24
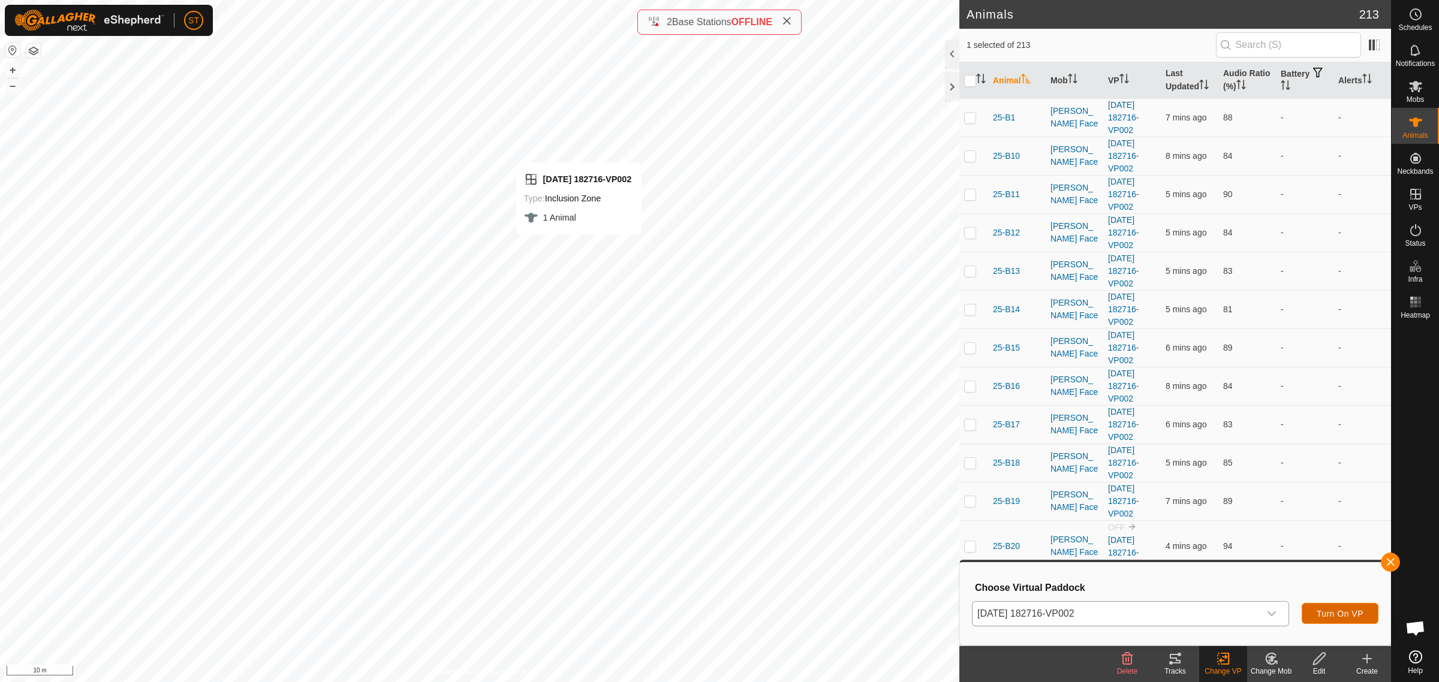
click at [1323, 613] on span "Turn On VP" at bounding box center [1340, 614] width 47 height 10
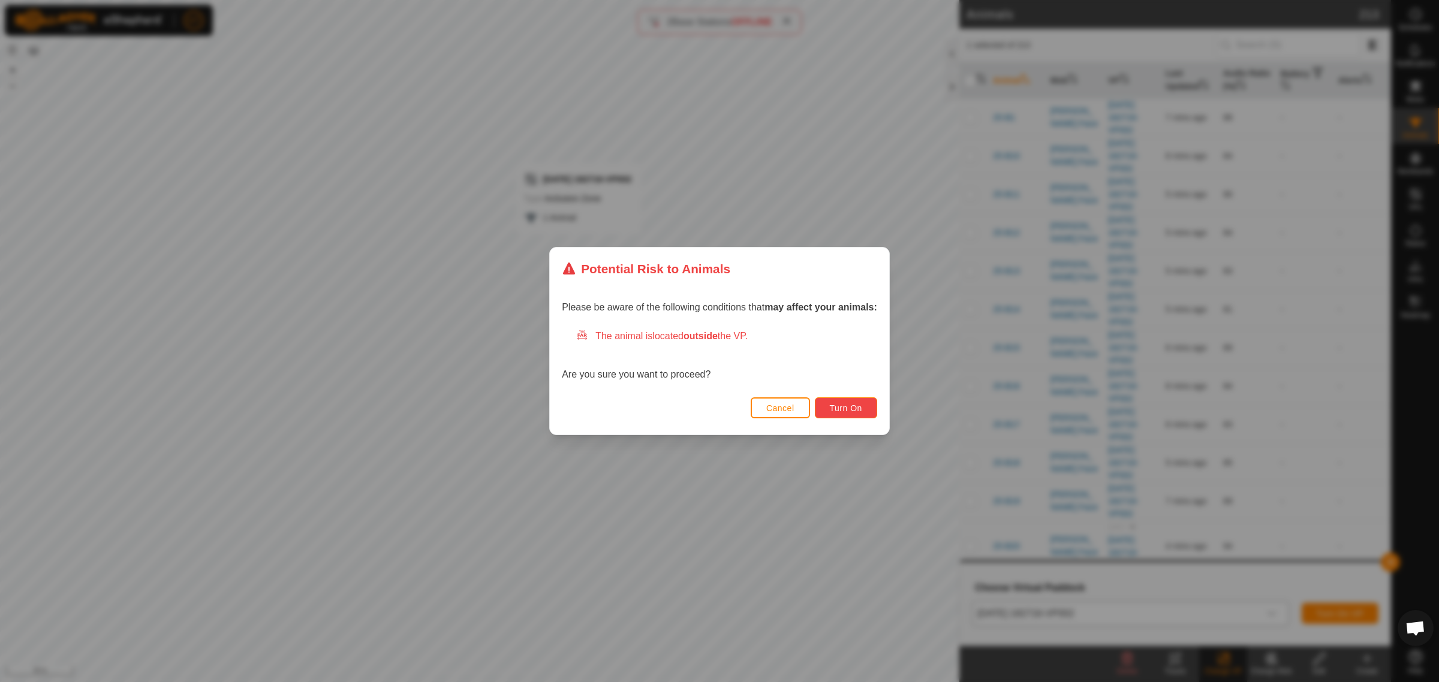
click at [862, 411] on span "Turn On" at bounding box center [846, 409] width 32 height 10
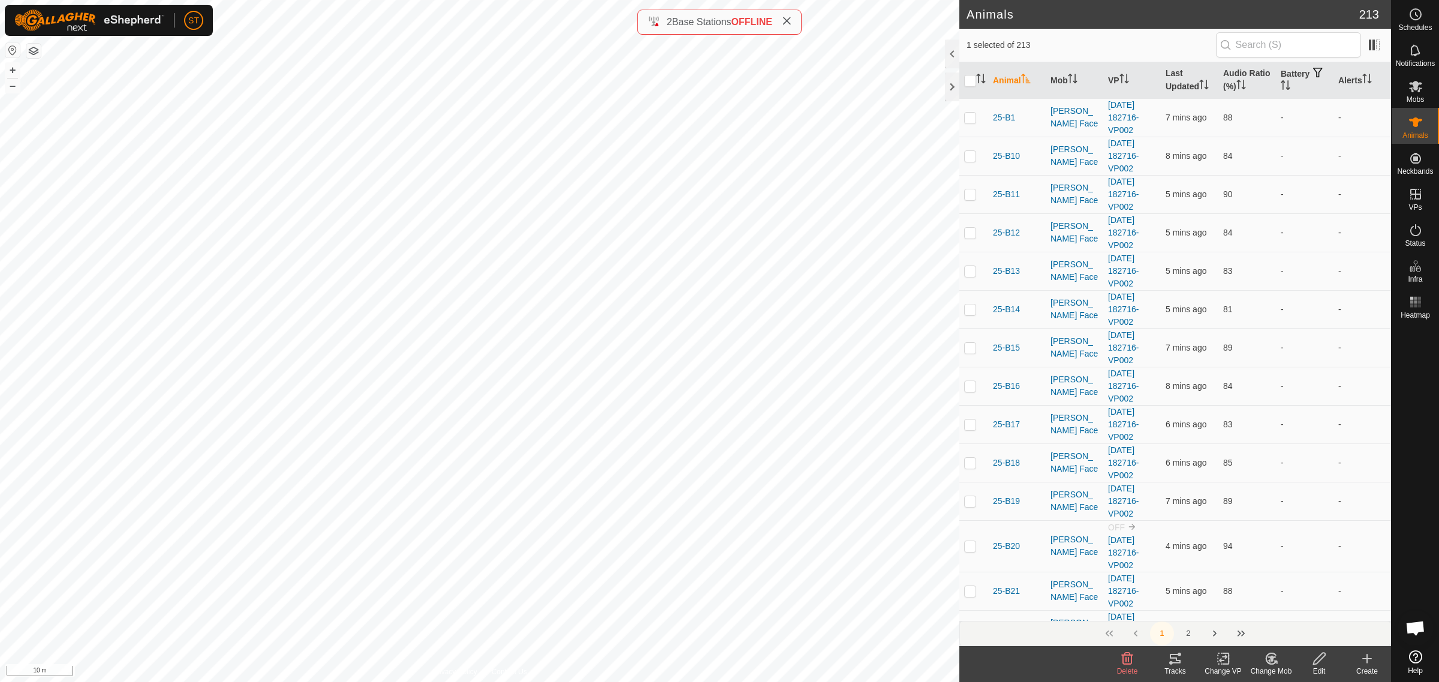
click at [1222, 663] on icon at bounding box center [1223, 659] width 15 height 14
click at [1252, 607] on link "Choose VP..." at bounding box center [1259, 608] width 119 height 24
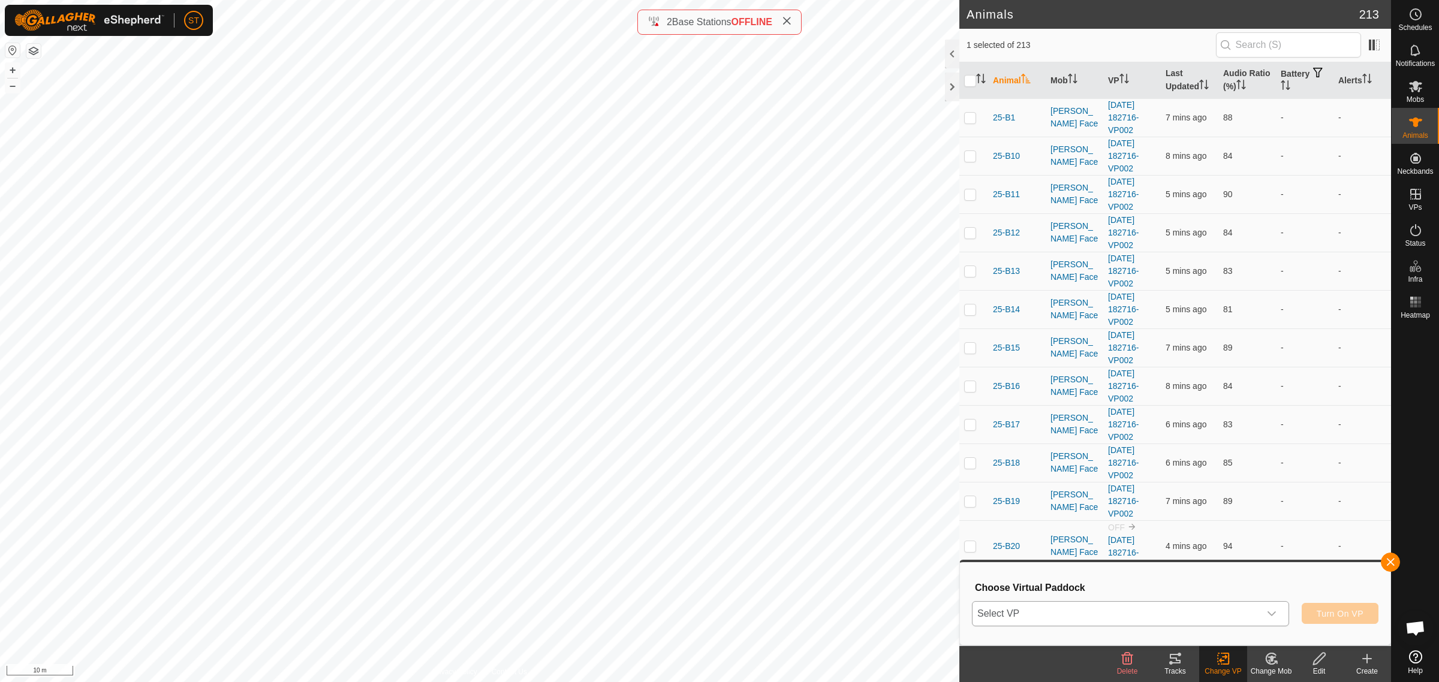
click at [1268, 610] on icon "dropdown trigger" at bounding box center [1272, 614] width 10 height 10
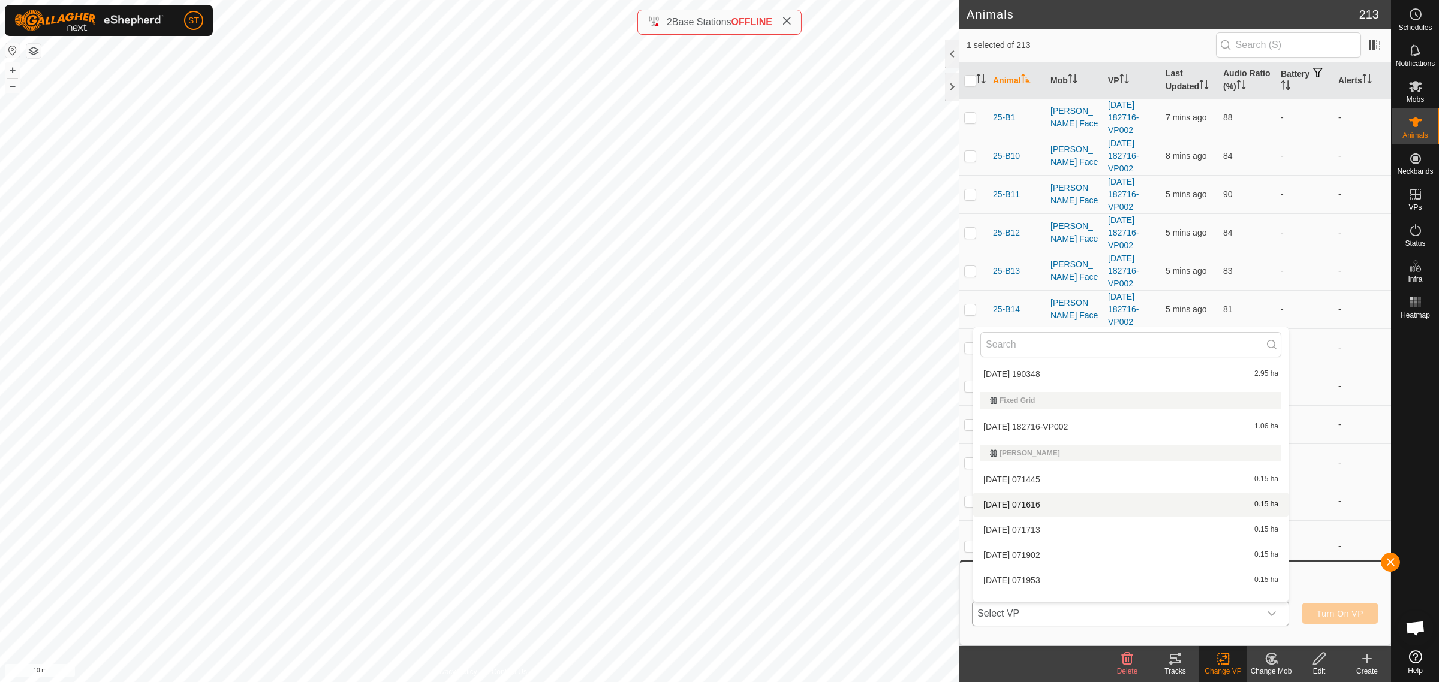
scroll to position [5922, 0]
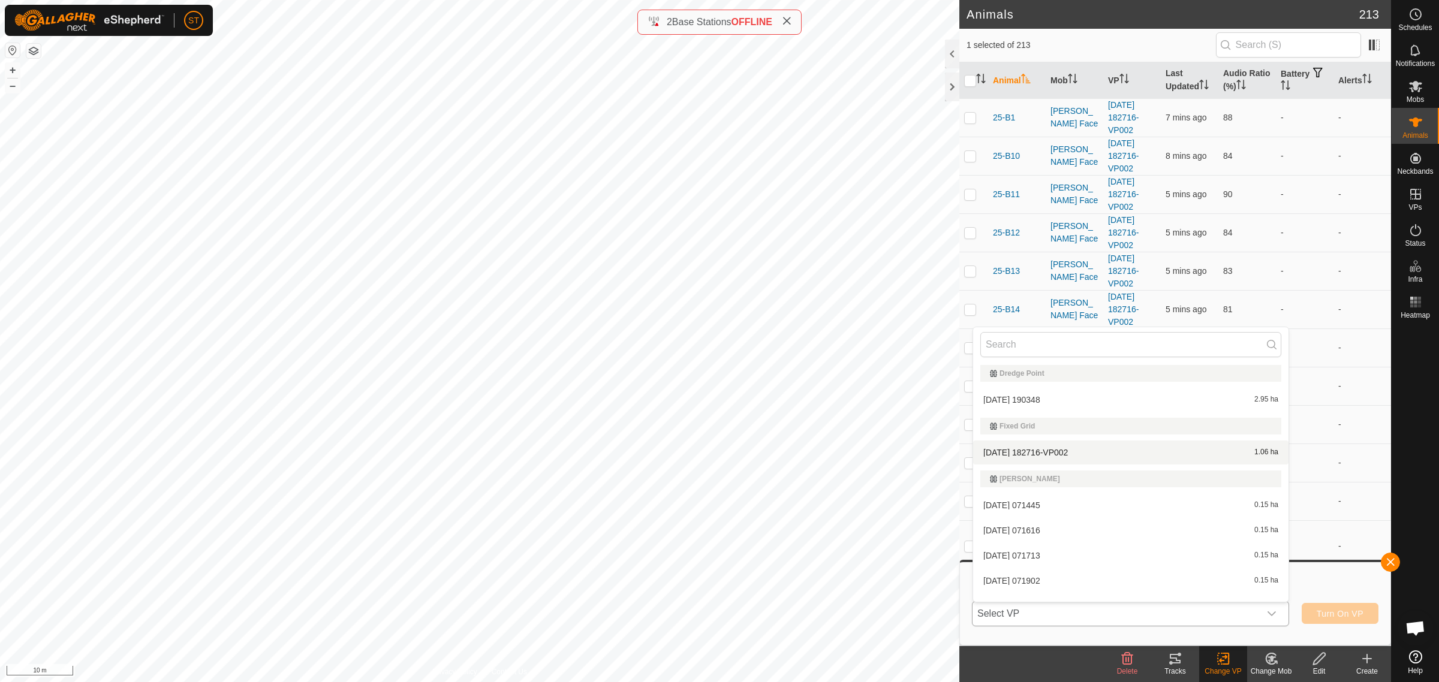
click at [1044, 445] on li "[DATE] 182716-VP002 1.06 ha" at bounding box center [1130, 453] width 315 height 24
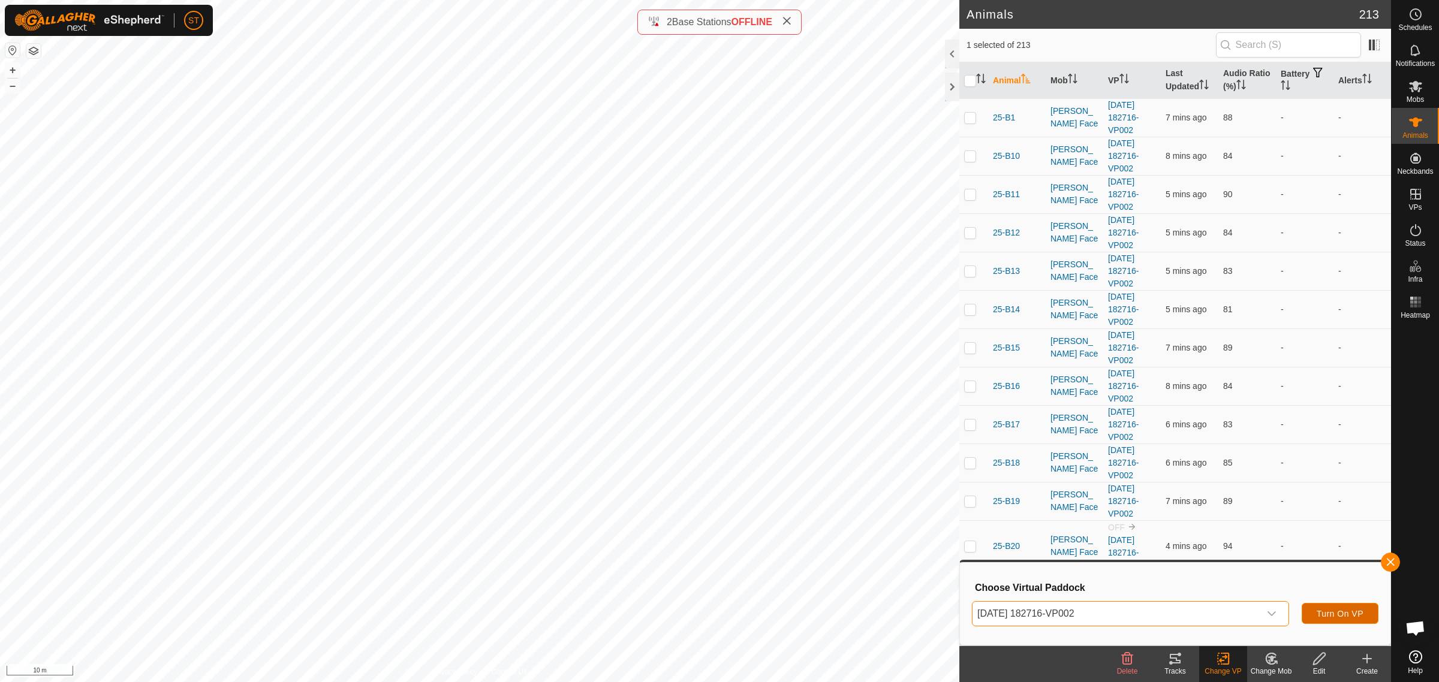
click at [1321, 612] on span "Turn On VP" at bounding box center [1340, 614] width 47 height 10
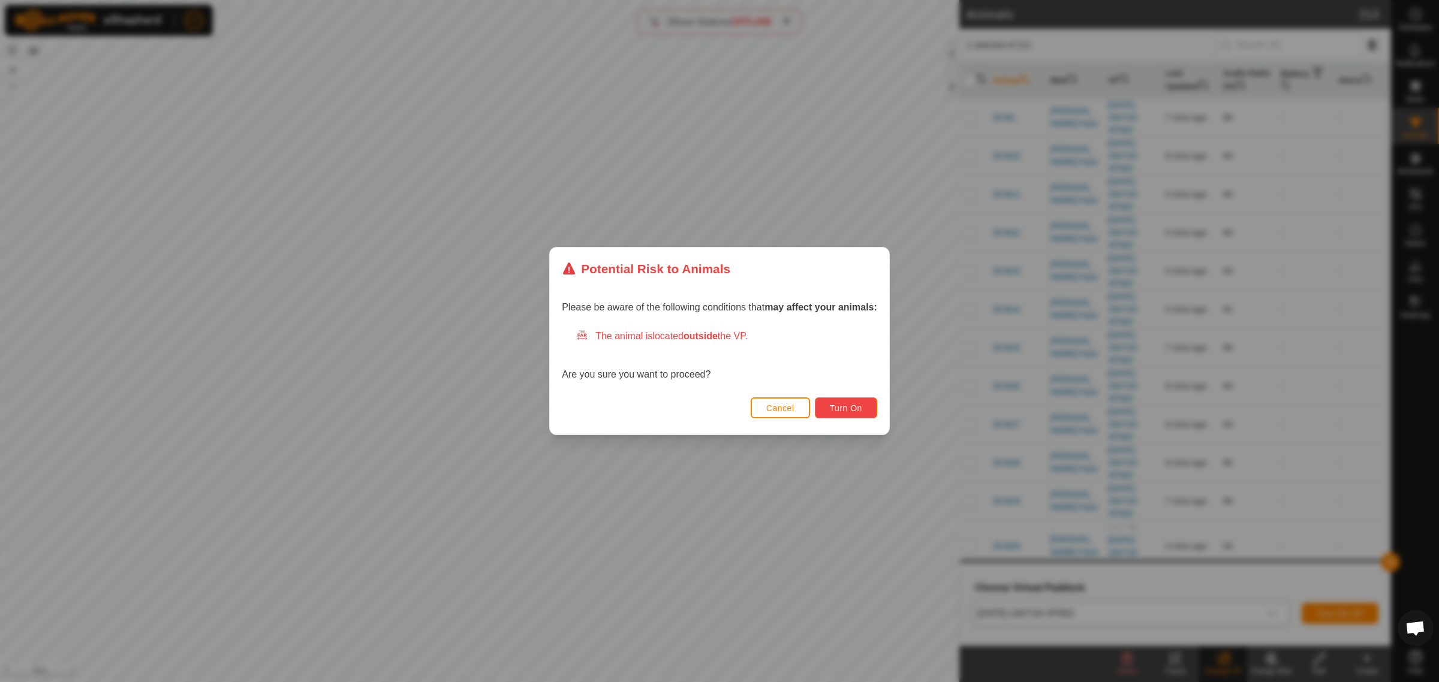
click at [843, 408] on span "Turn On" at bounding box center [846, 409] width 32 height 10
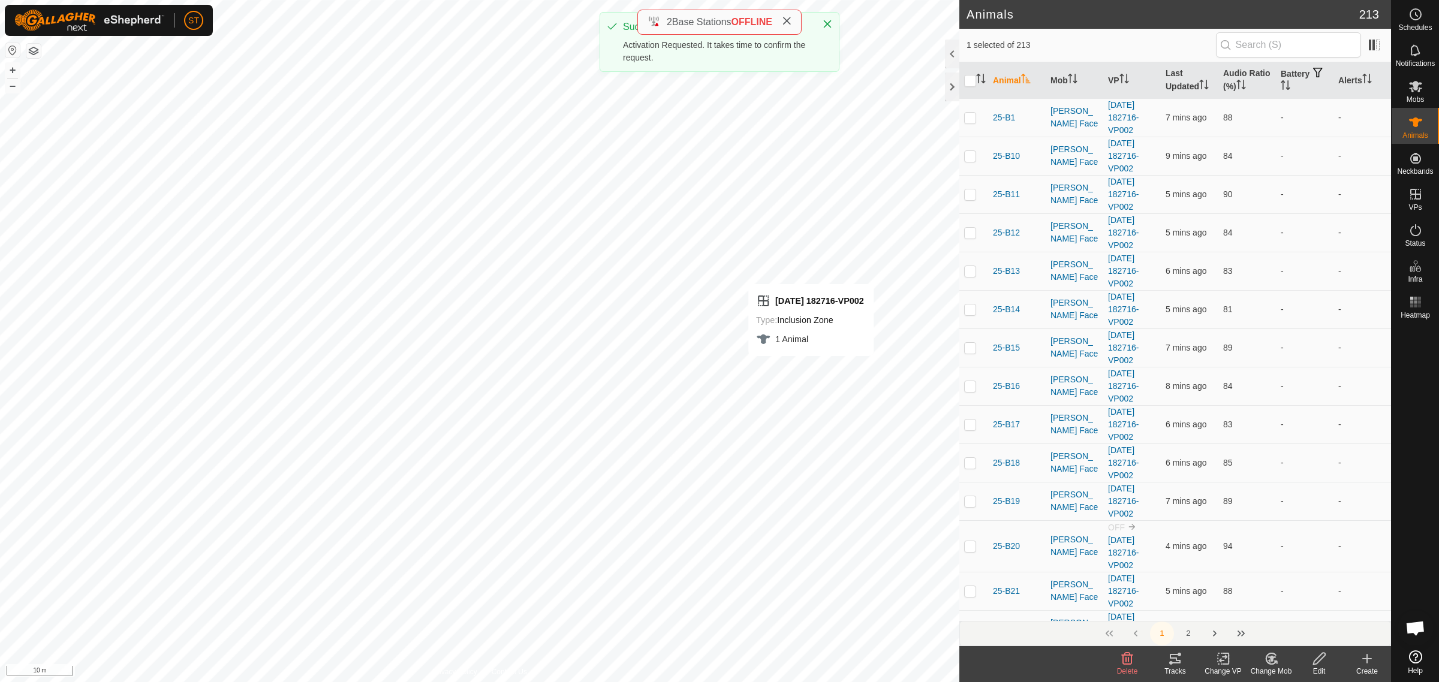
click at [1221, 669] on div "Change VP" at bounding box center [1223, 671] width 48 height 11
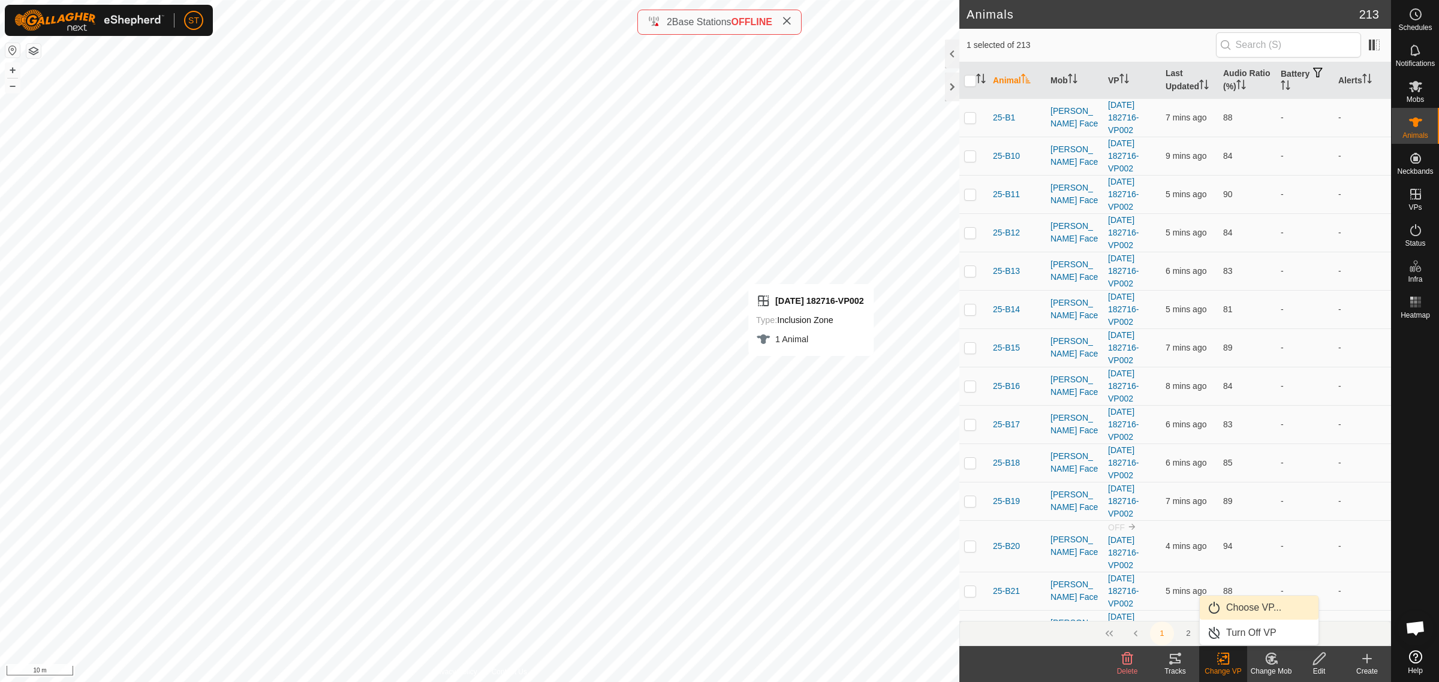
click at [1245, 609] on link "Choose VP..." at bounding box center [1259, 608] width 119 height 24
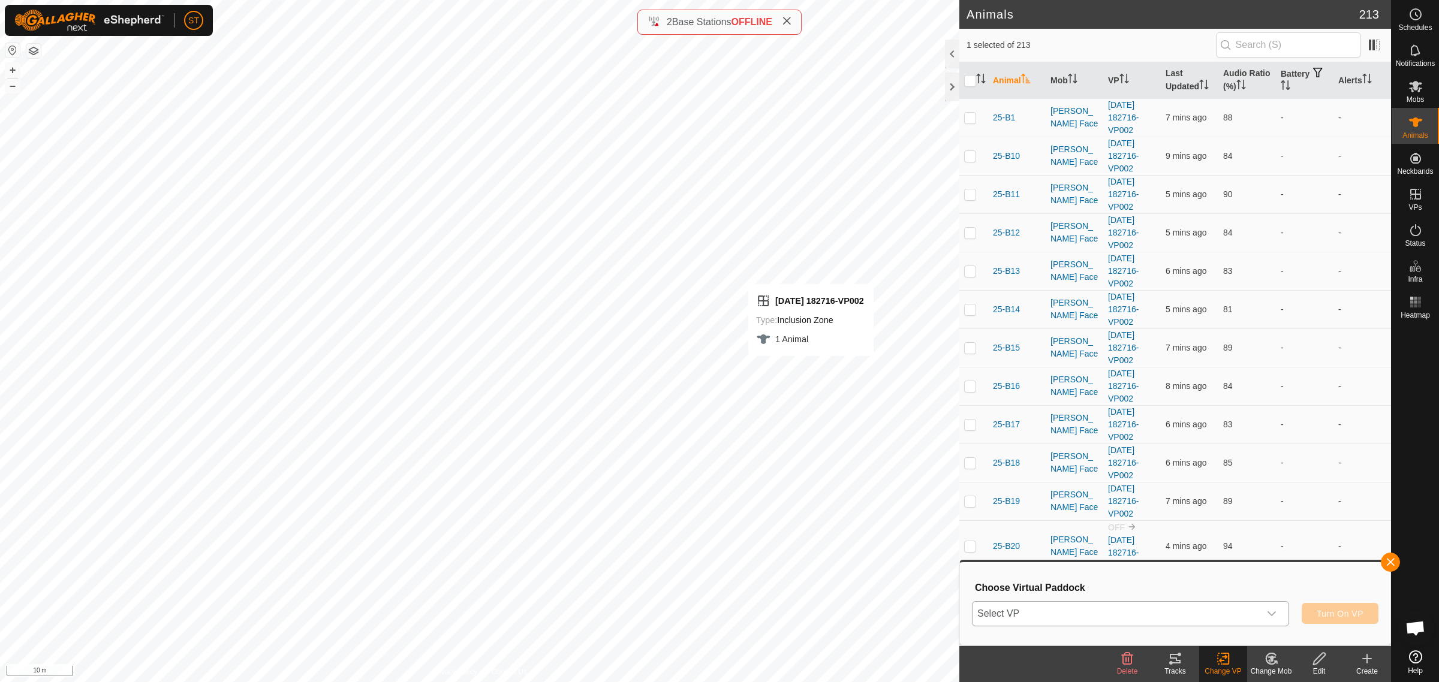
click at [1276, 616] on icon "dropdown trigger" at bounding box center [1272, 614] width 10 height 10
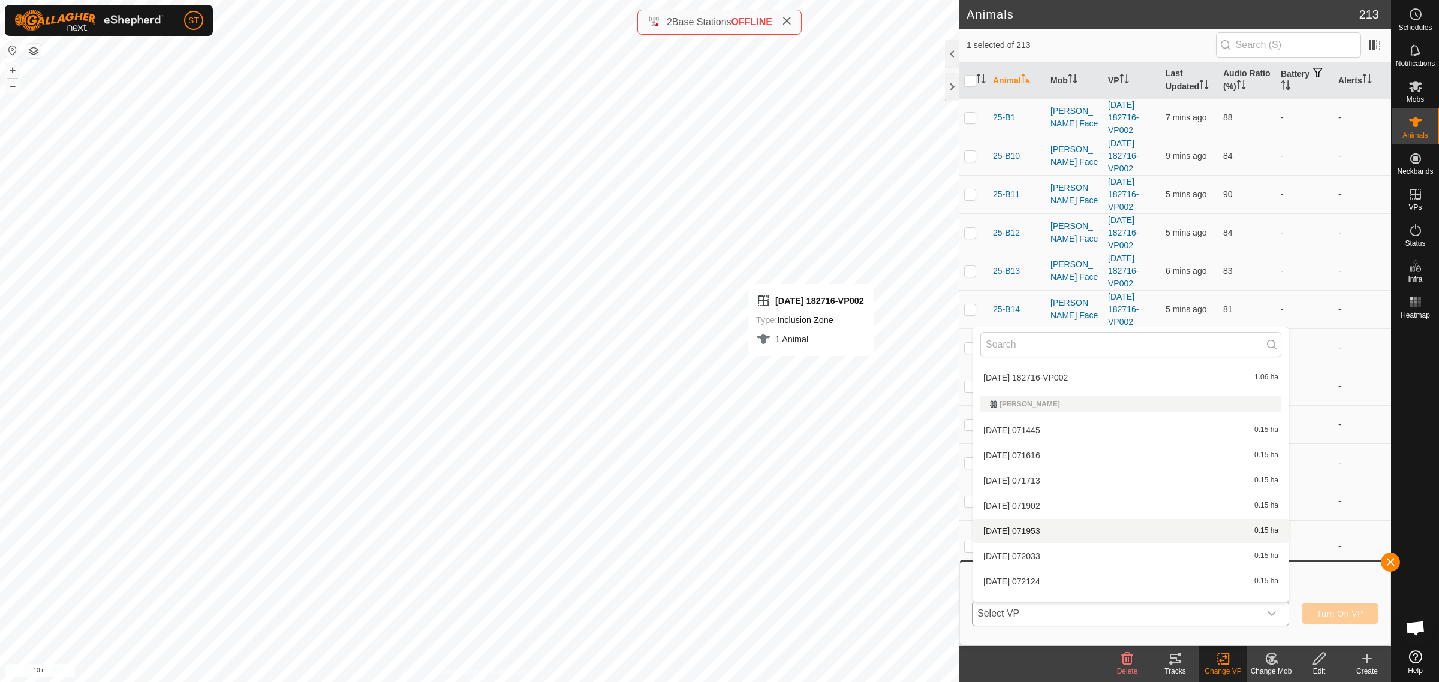
scroll to position [5922, 0]
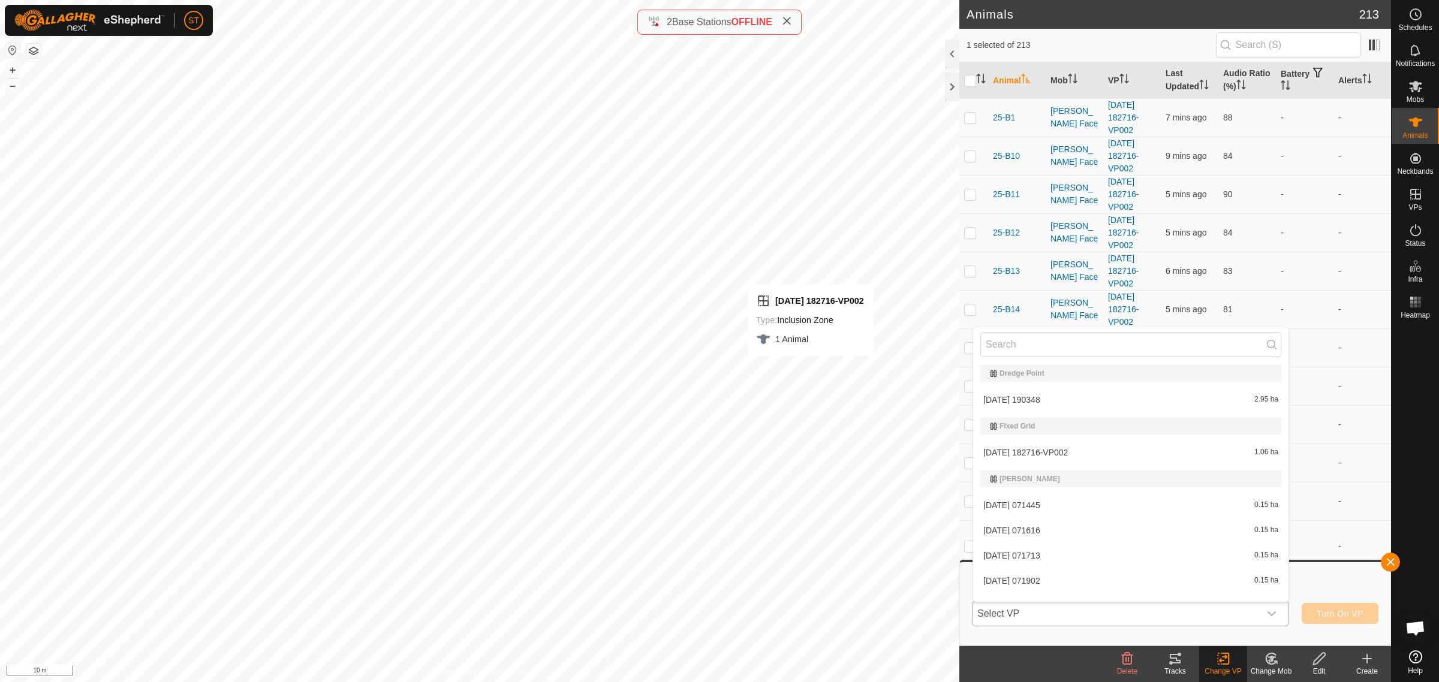
click at [1045, 445] on li "[DATE] 182716-VP002 1.06 ha" at bounding box center [1130, 453] width 315 height 24
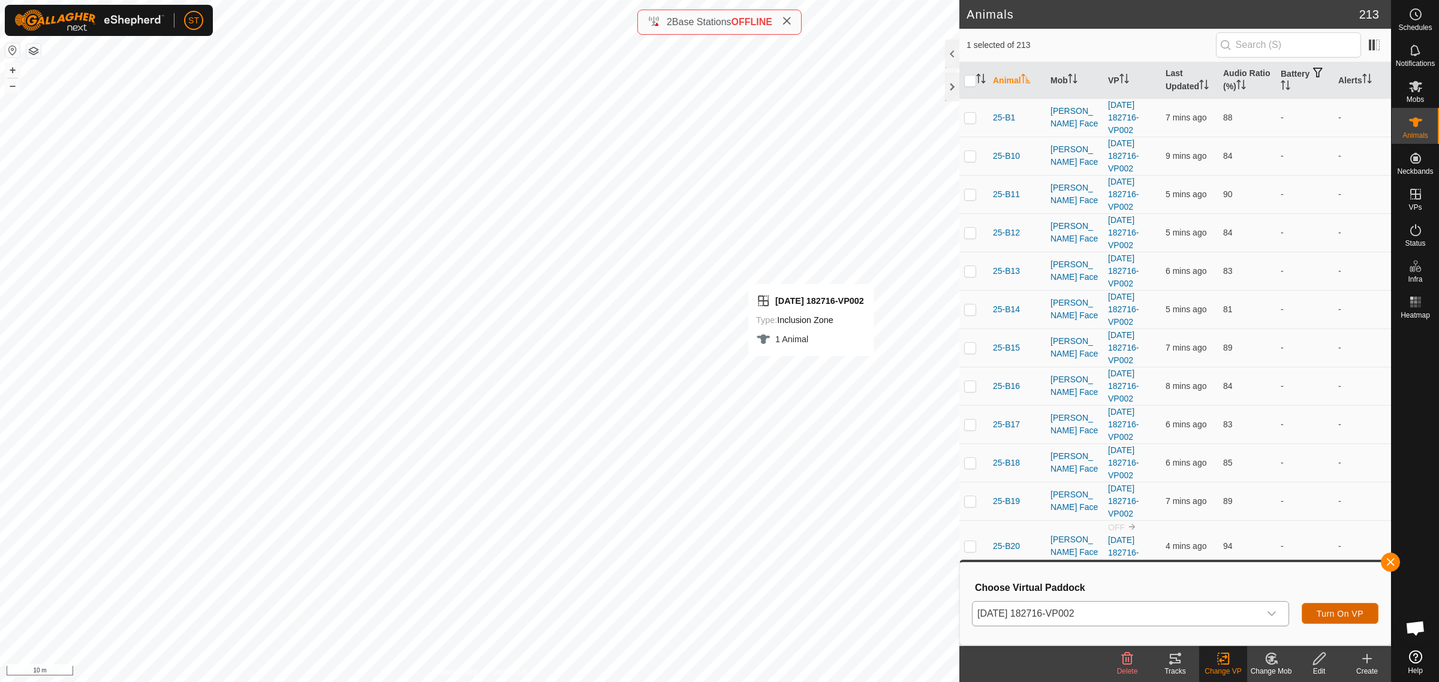
click at [1322, 607] on button "Turn On VP" at bounding box center [1340, 613] width 77 height 21
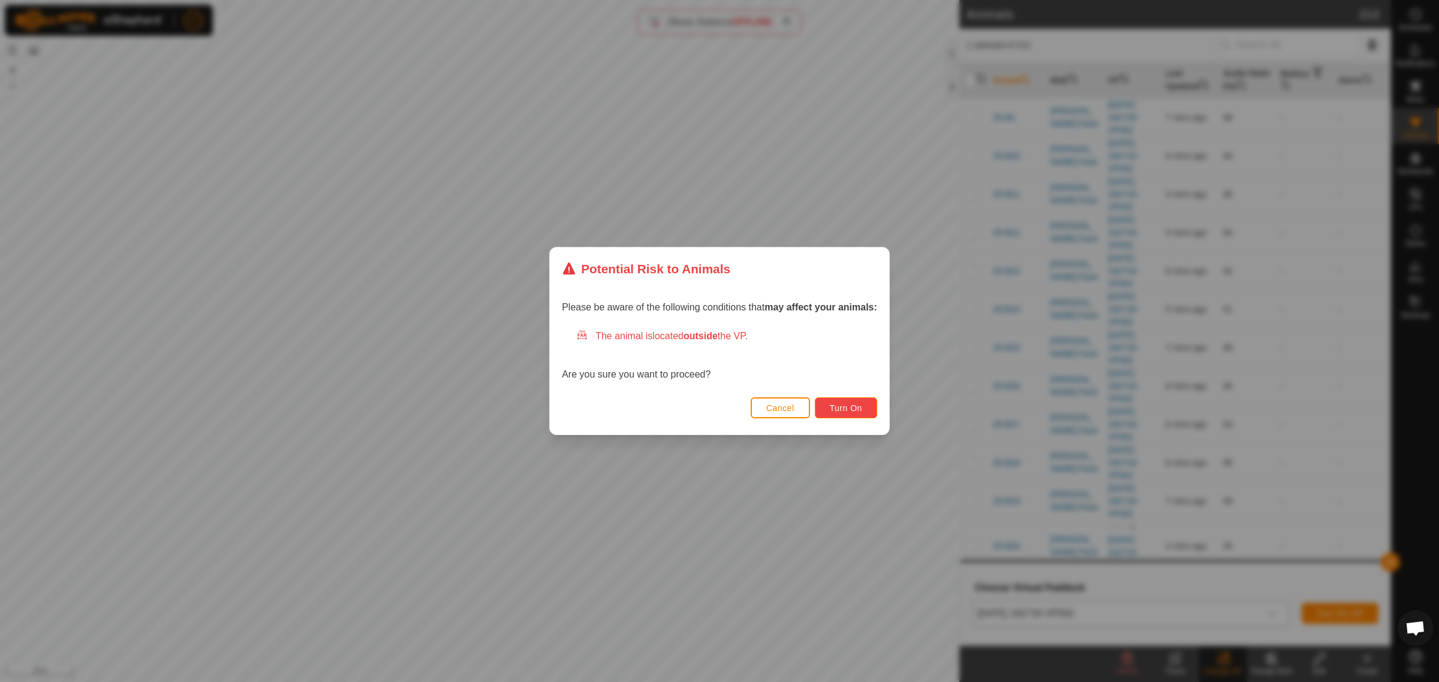
click at [846, 406] on span "Turn On" at bounding box center [846, 409] width 32 height 10
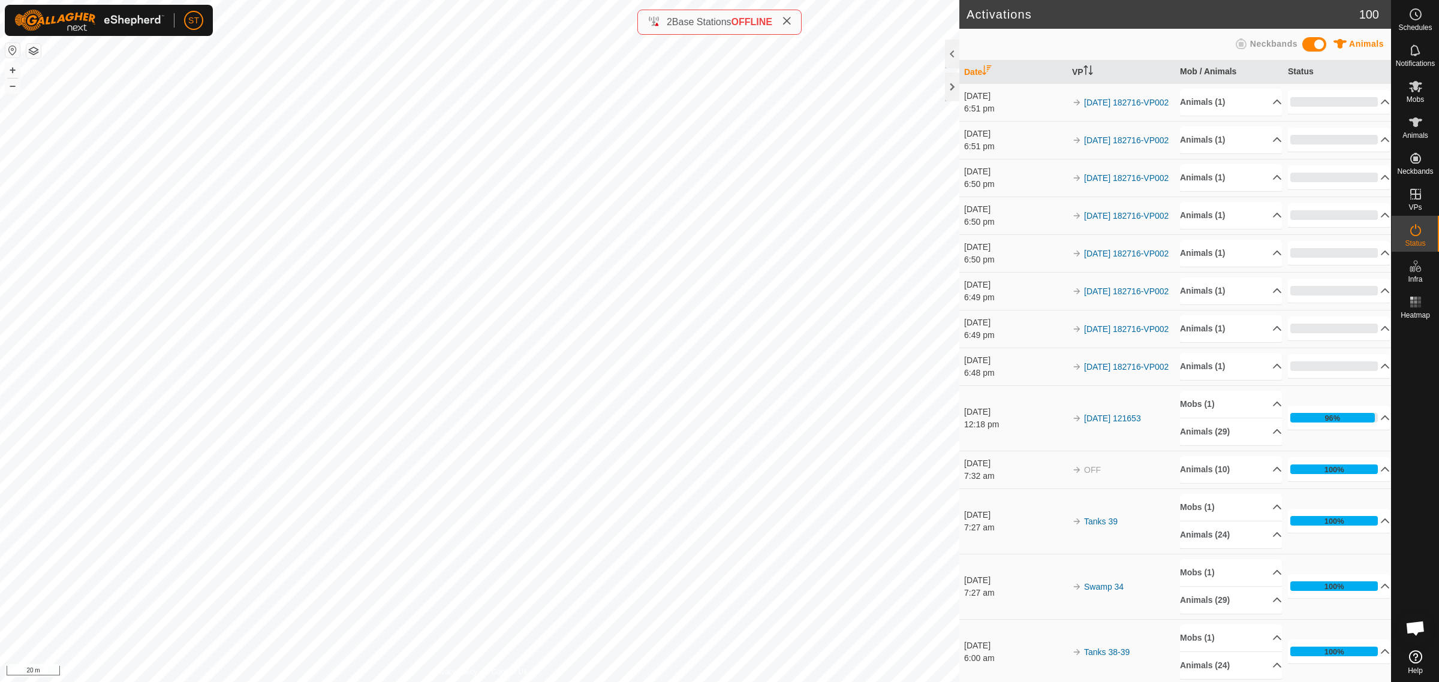
click at [880, 682] on html "ST Schedules Notifications Mobs Animals Neckbands VPs Status Infra Heatmap Help…" at bounding box center [719, 341] width 1439 height 682
click at [682, 682] on html "ST Schedules Notifications Mobs Animals Neckbands VPs Status Infra Heatmap Help…" at bounding box center [719, 341] width 1439 height 682
